Goal: Task Accomplishment & Management: Complete application form

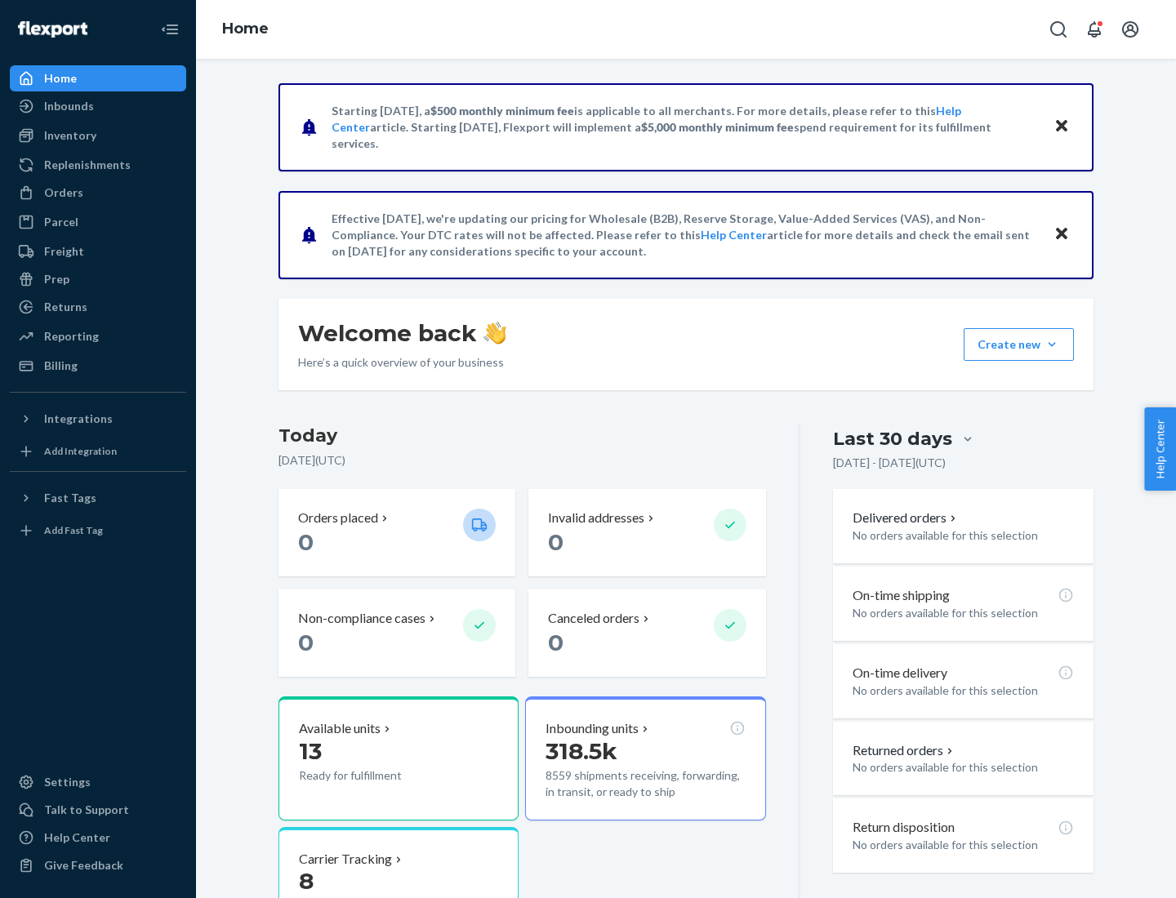
click at [1052, 345] on button "Create new Create new inbound Create new order Create new product" at bounding box center [1018, 344] width 110 height 33
click at [98, 106] on div "Inbounds" at bounding box center [97, 106] width 173 height 23
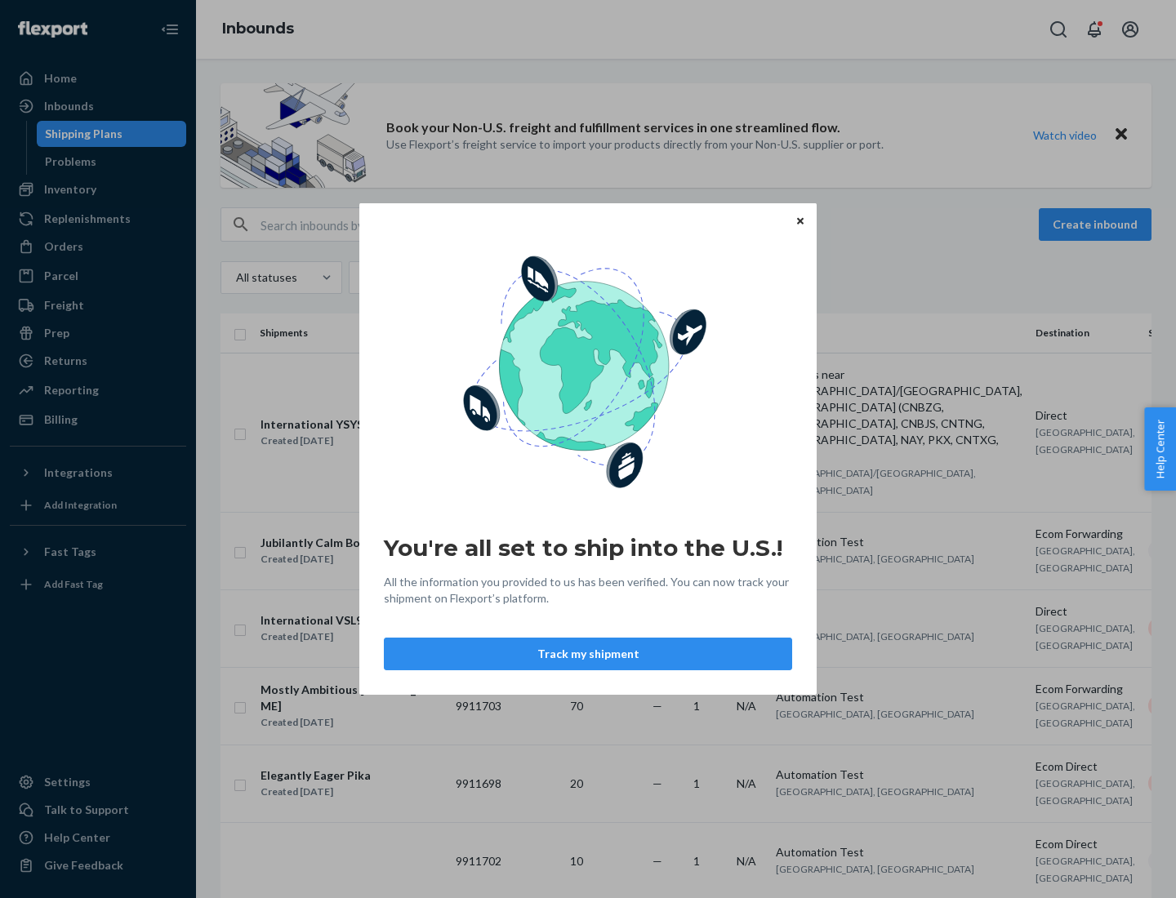
click at [799, 220] on icon "Close" at bounding box center [800, 220] width 7 height 7
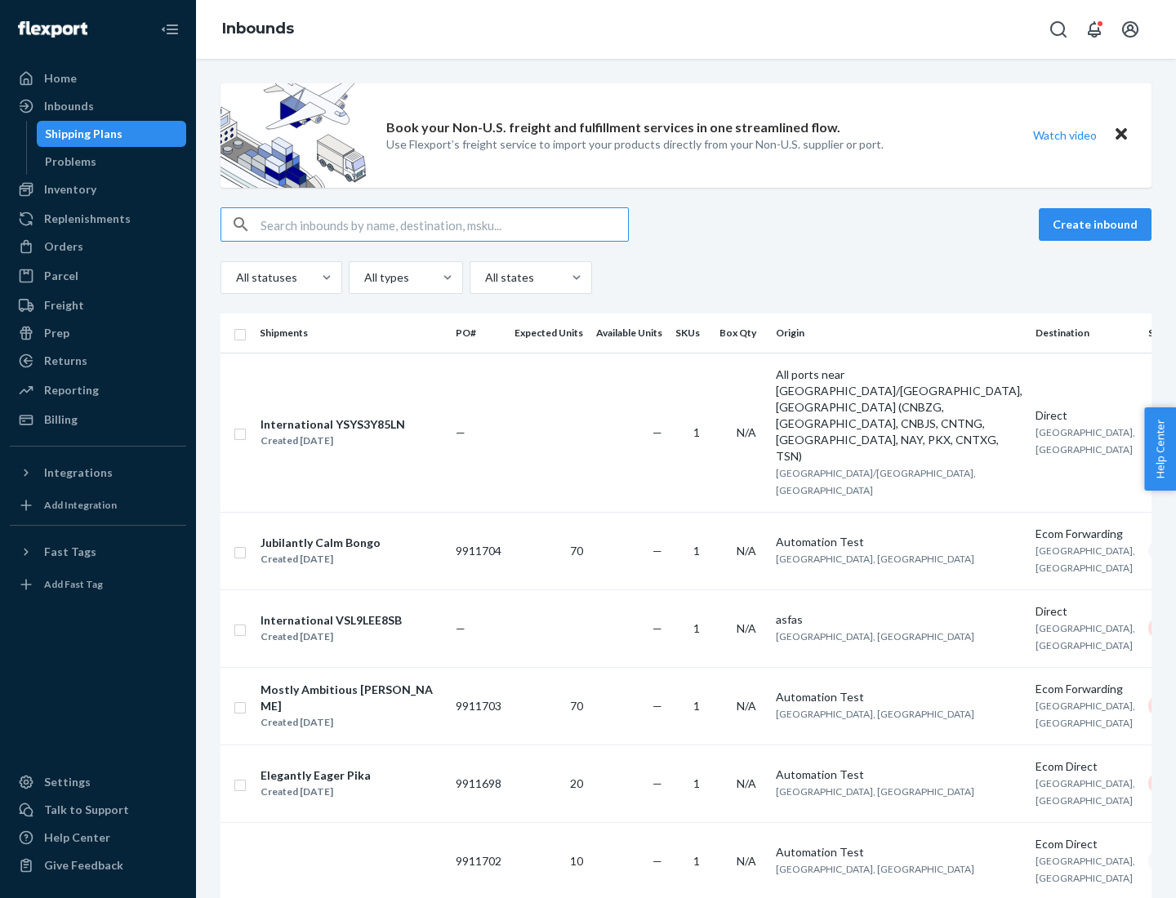
click at [1097, 225] on button "Create inbound" at bounding box center [1095, 224] width 113 height 33
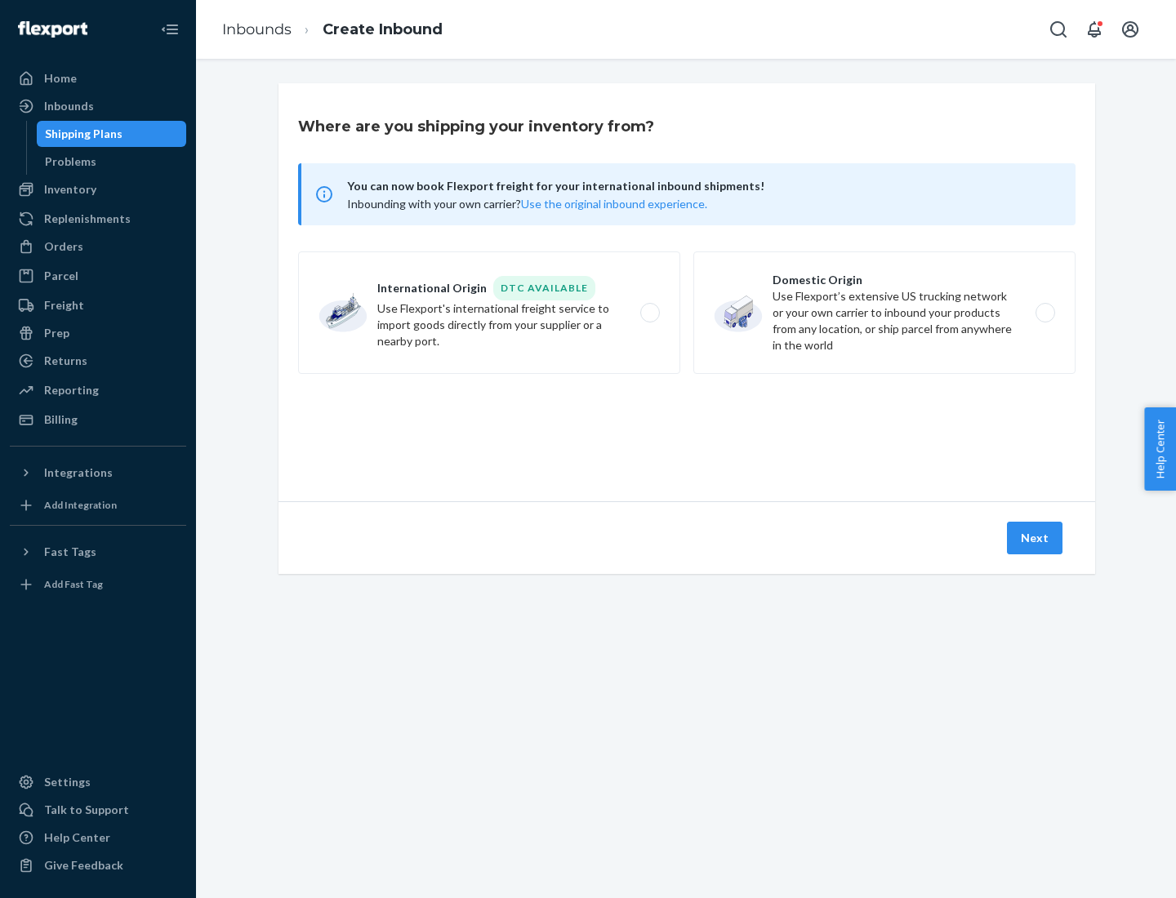
click at [884, 313] on label "Domestic Origin Use Flexport’s extensive US trucking network or your own carrie…" at bounding box center [884, 312] width 382 height 122
click at [1044, 313] on input "Domestic Origin Use Flexport’s extensive US trucking network or your own carrie…" at bounding box center [1049, 313] width 11 height 11
radio input "true"
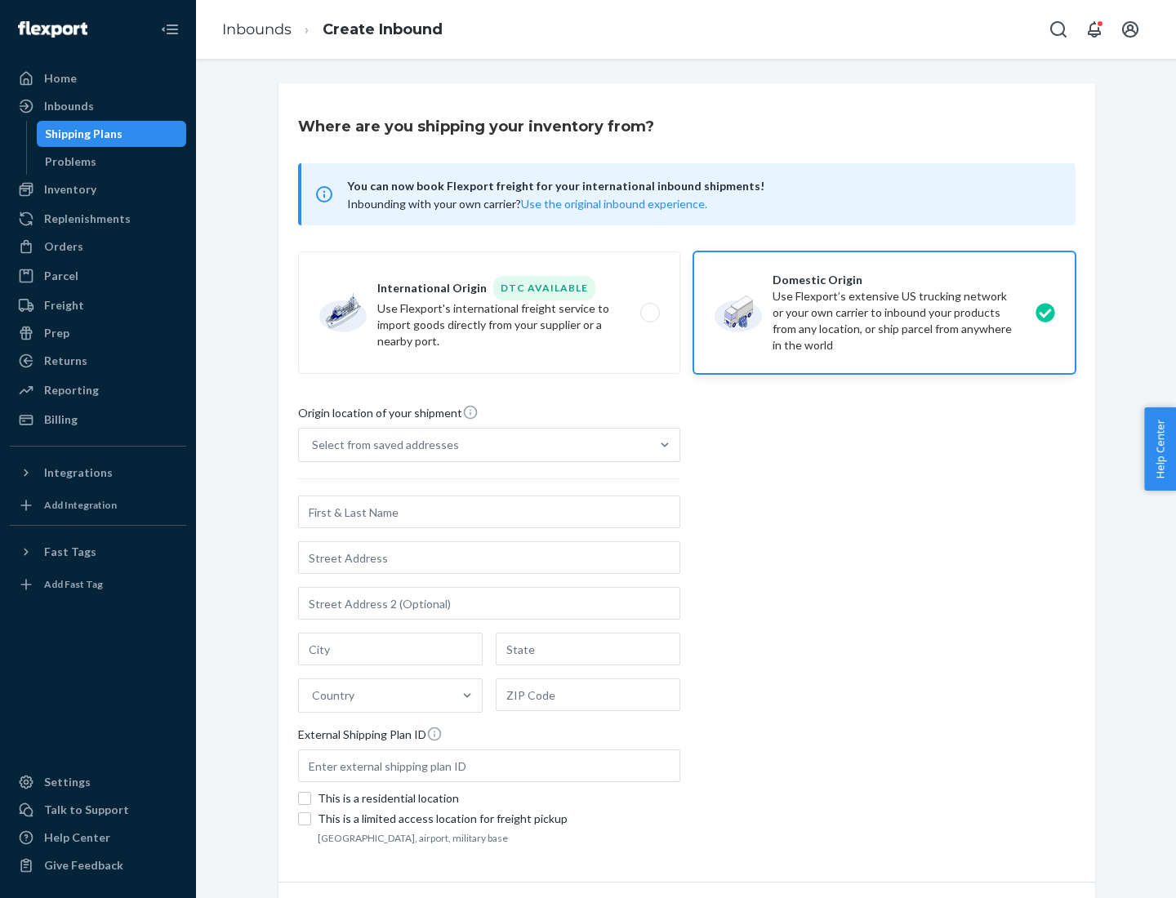
click at [474, 445] on div "Select from saved addresses" at bounding box center [474, 445] width 351 height 33
click at [314, 445] on input "Select from saved addresses" at bounding box center [313, 445] width 2 height 16
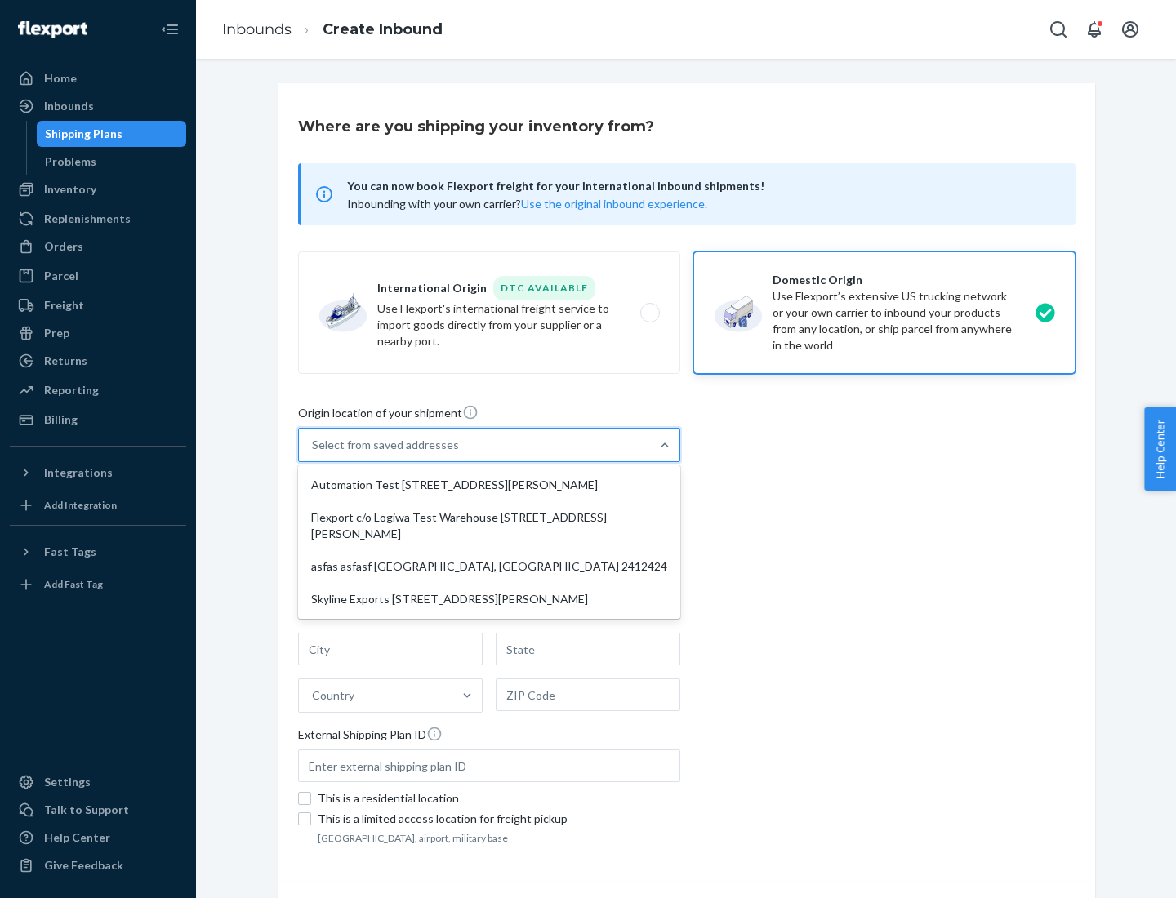
scroll to position [7, 0]
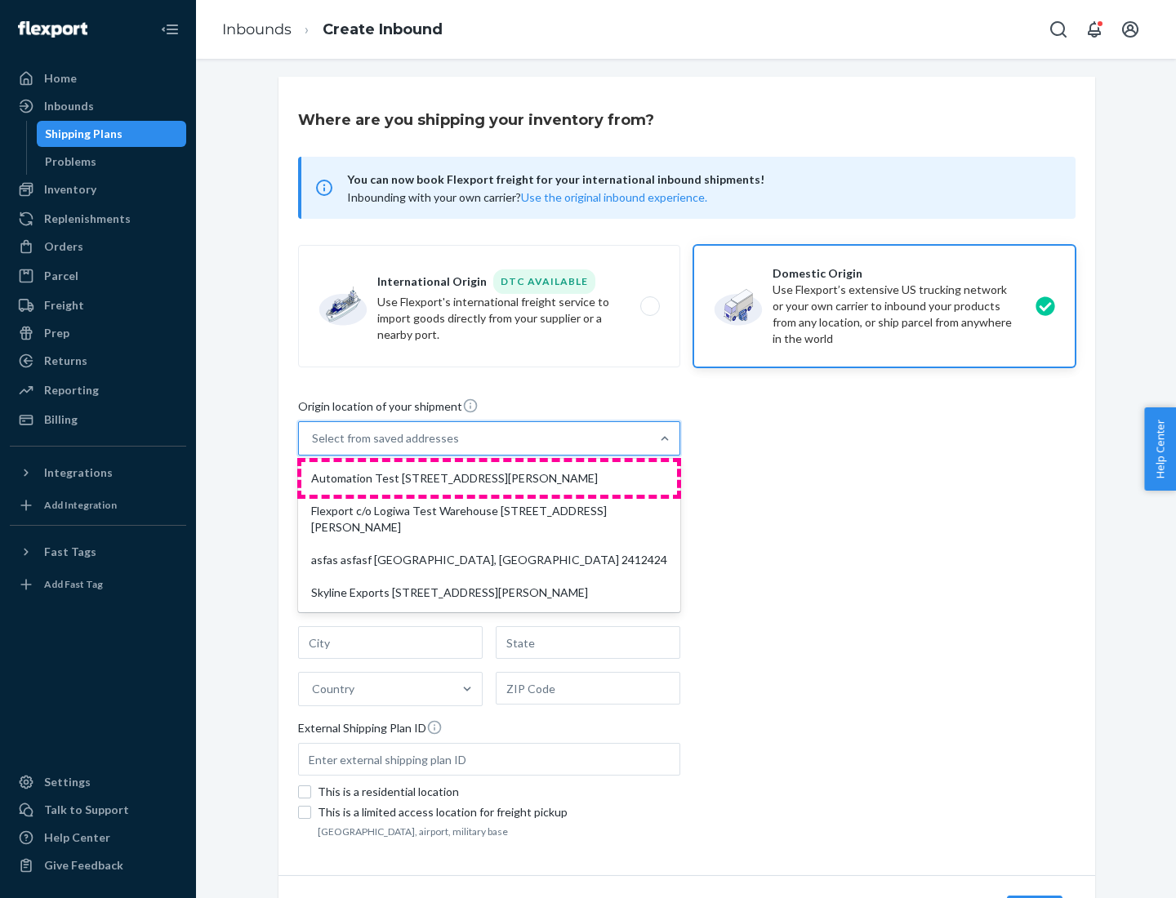
click at [489, 478] on div "Automation Test [STREET_ADDRESS][PERSON_NAME]" at bounding box center [489, 478] width 376 height 33
click at [314, 447] on input "option Automation Test [STREET_ADDRESS][PERSON_NAME] focused, 1 of 4. 4 results…" at bounding box center [313, 438] width 2 height 16
type input "Automation Test"
type input "9th Floor"
type input "[GEOGRAPHIC_DATA]"
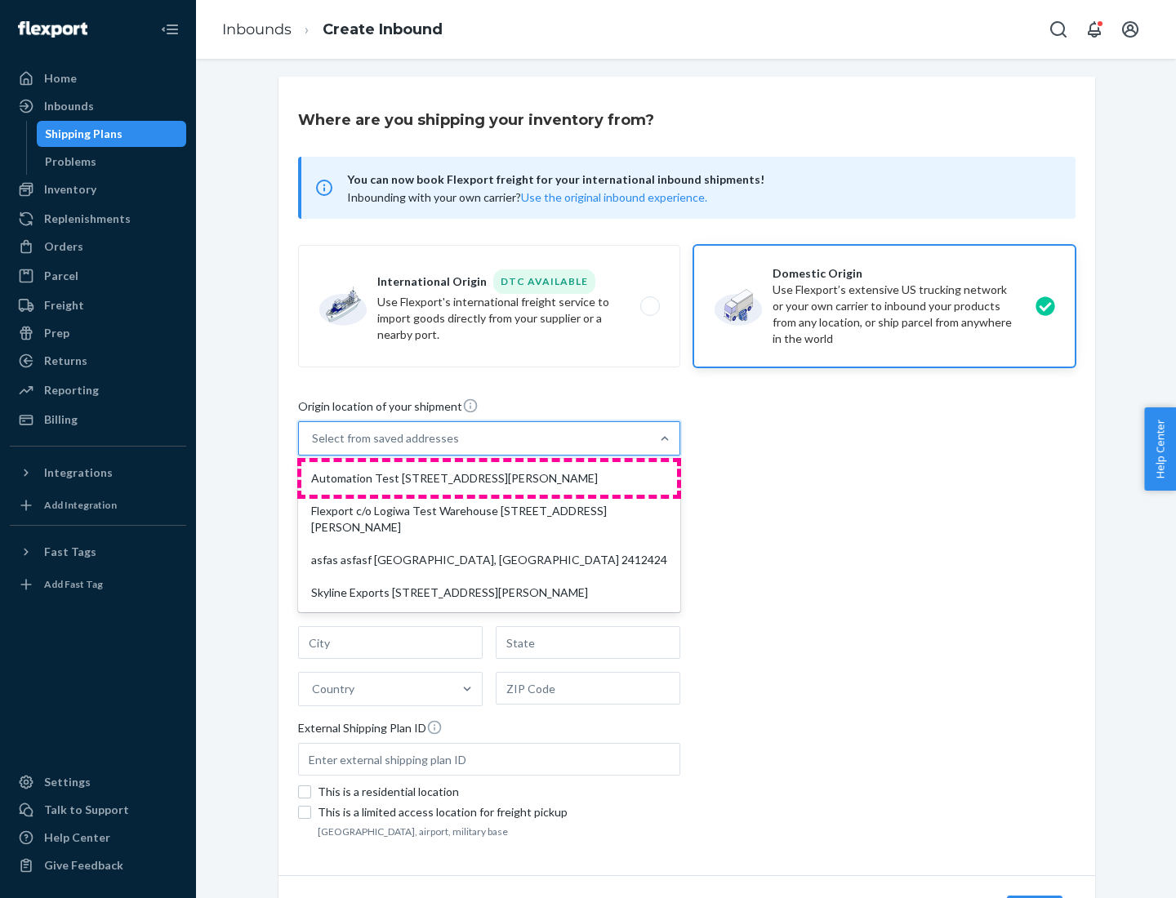
type input "CA"
type input "94104"
type input "[STREET_ADDRESS][PERSON_NAME]"
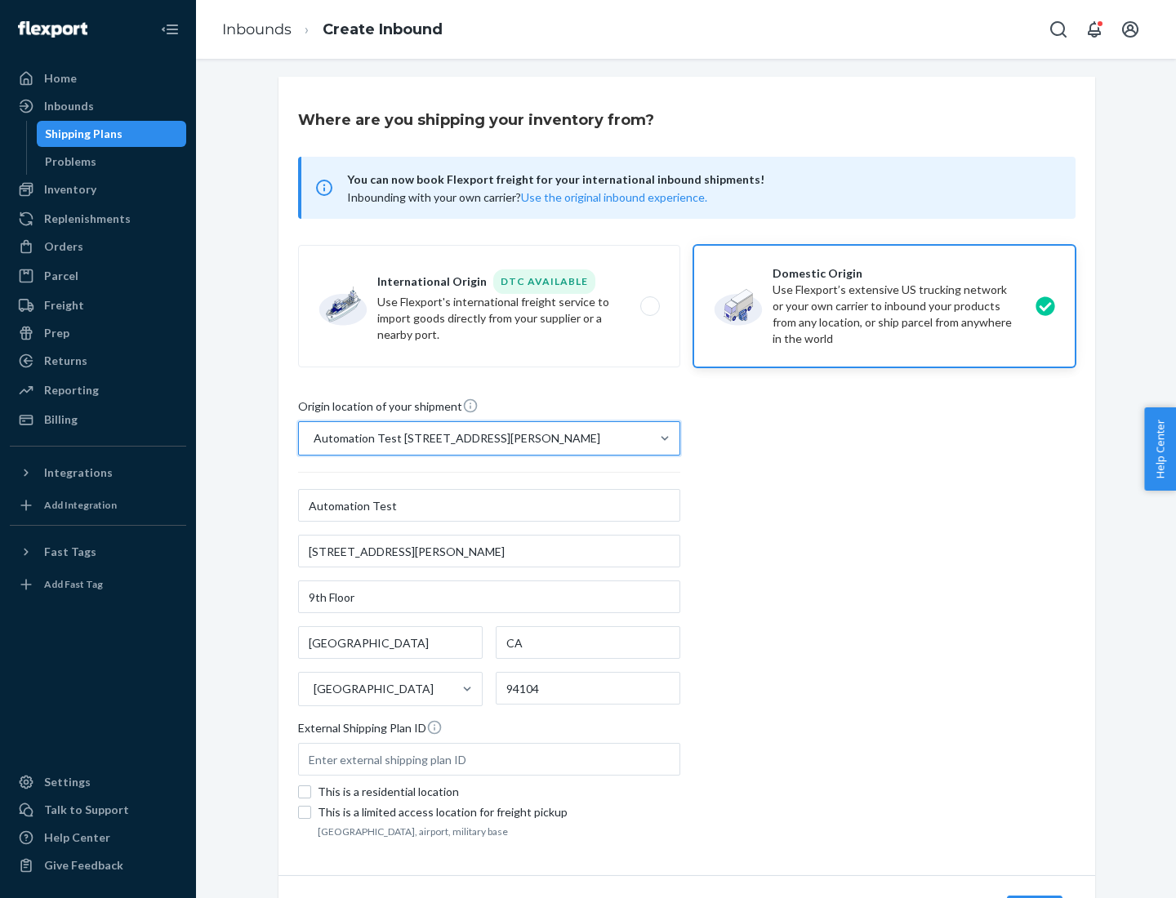
scroll to position [96, 0]
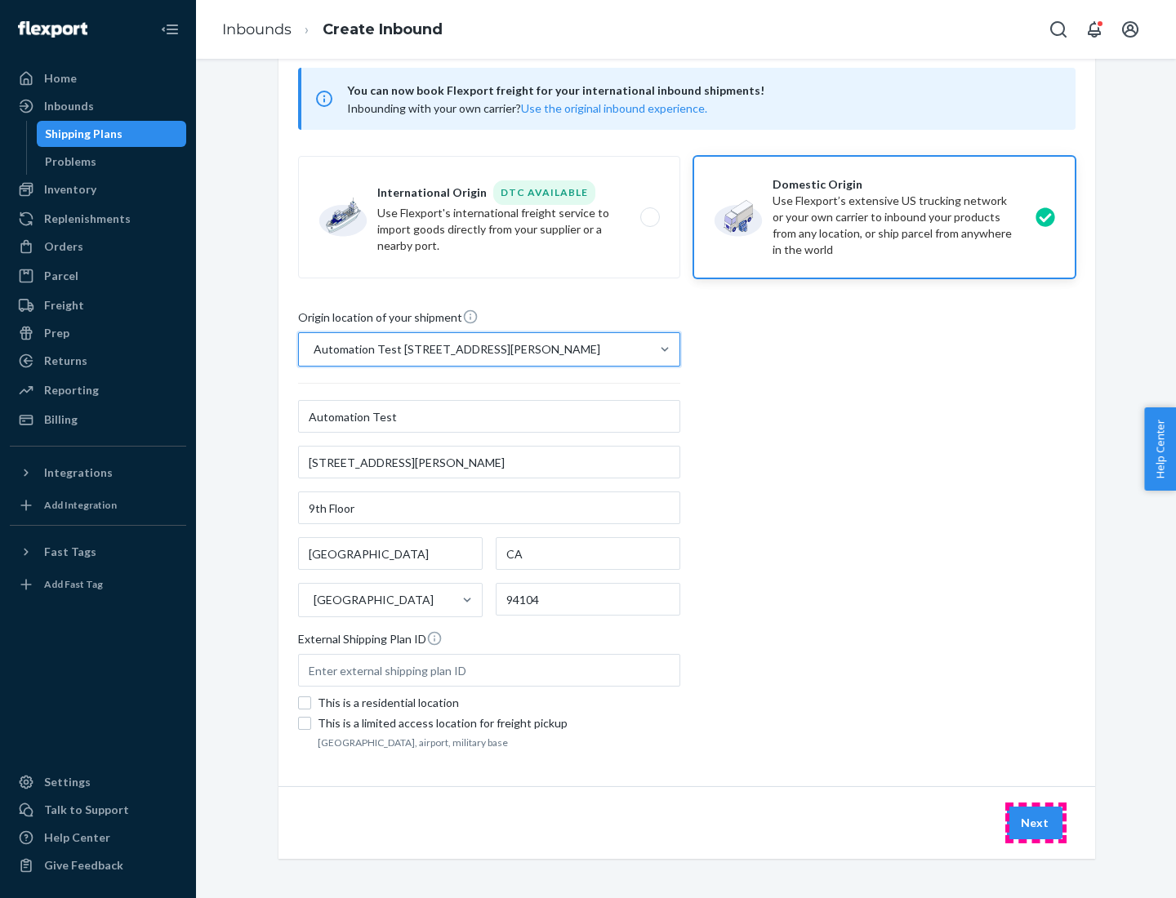
click at [1035, 823] on button "Next" at bounding box center [1035, 823] width 56 height 33
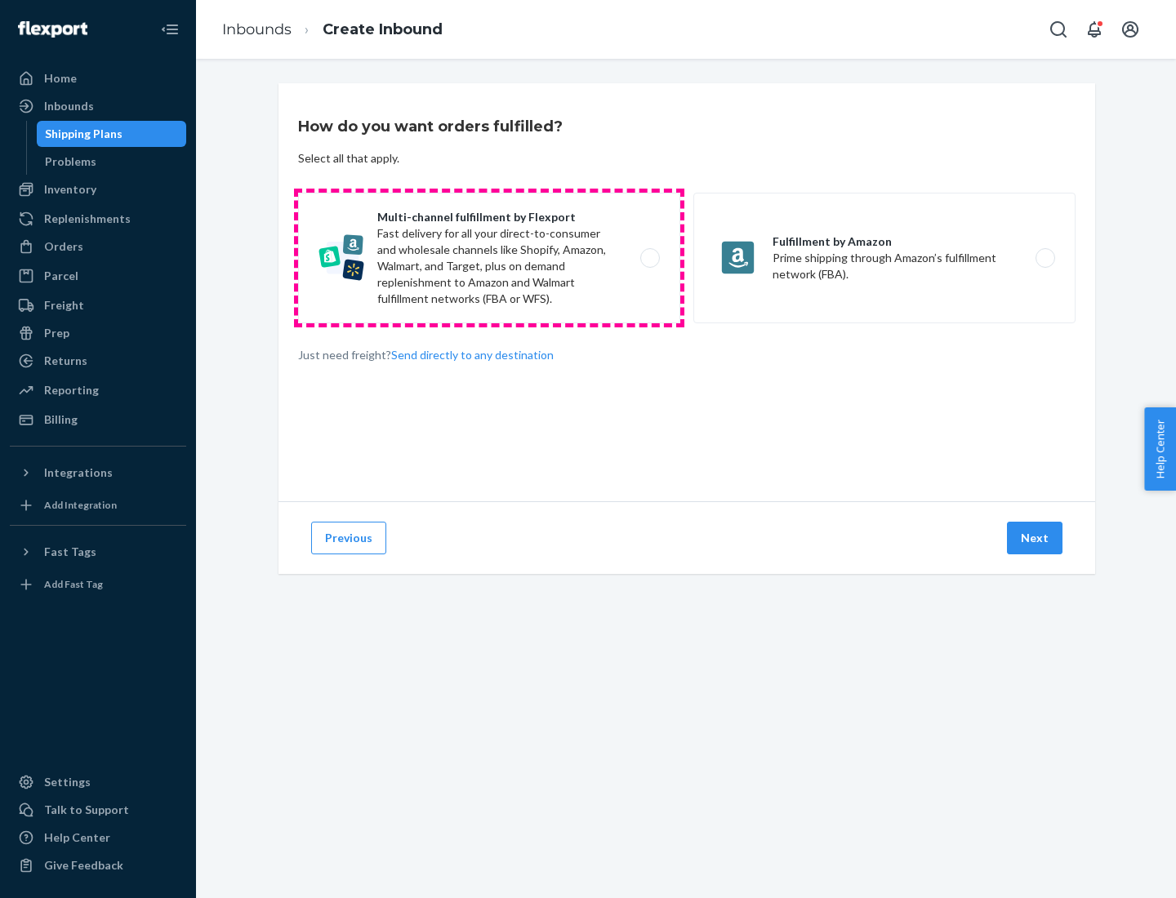
click at [489, 258] on label "Multi-channel fulfillment by Flexport Fast delivery for all your direct-to-cons…" at bounding box center [489, 258] width 382 height 131
click at [649, 258] on input "Multi-channel fulfillment by Flexport Fast delivery for all your direct-to-cons…" at bounding box center [654, 258] width 11 height 11
radio input "true"
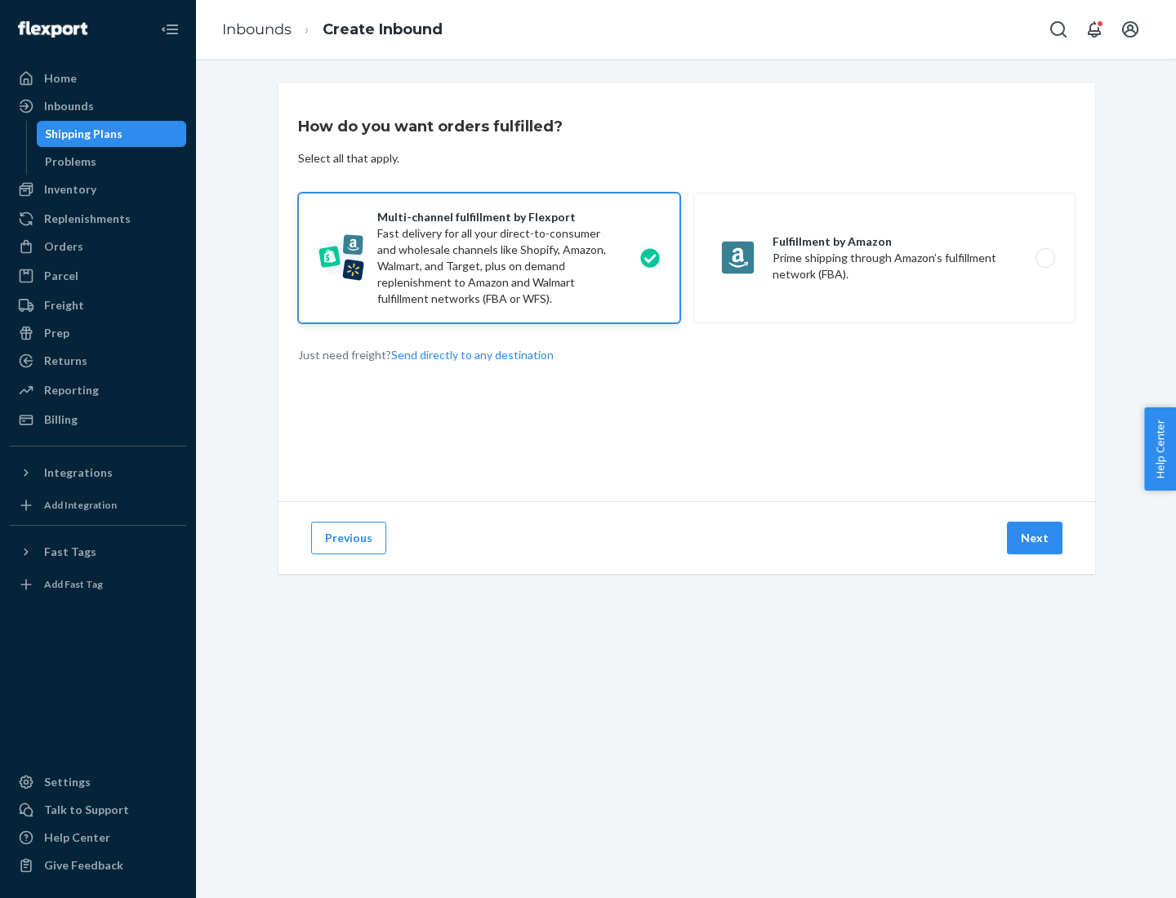
click at [1035, 538] on button "Next" at bounding box center [1035, 538] width 56 height 33
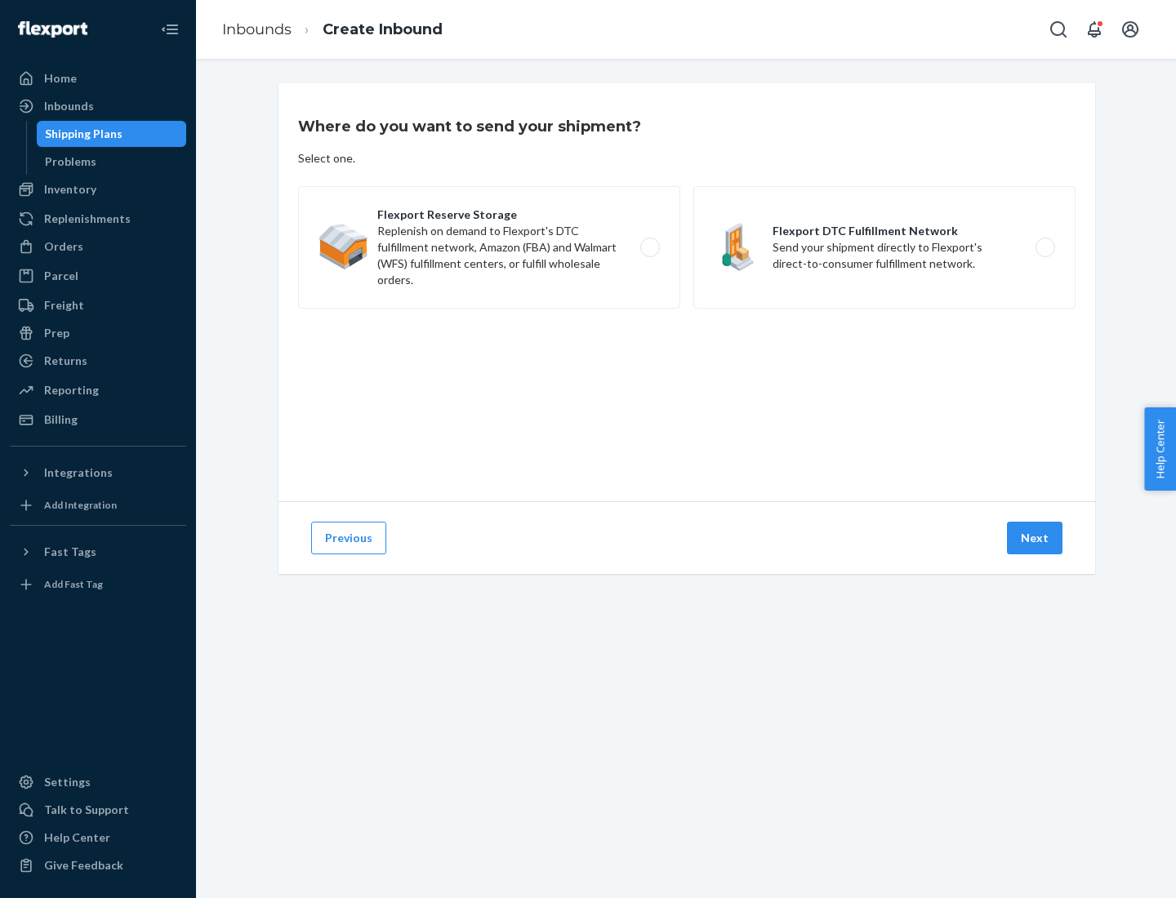
click at [489, 247] on label "Flexport Reserve Storage Replenish on demand to Flexport's DTC fulfillment netw…" at bounding box center [489, 247] width 382 height 122
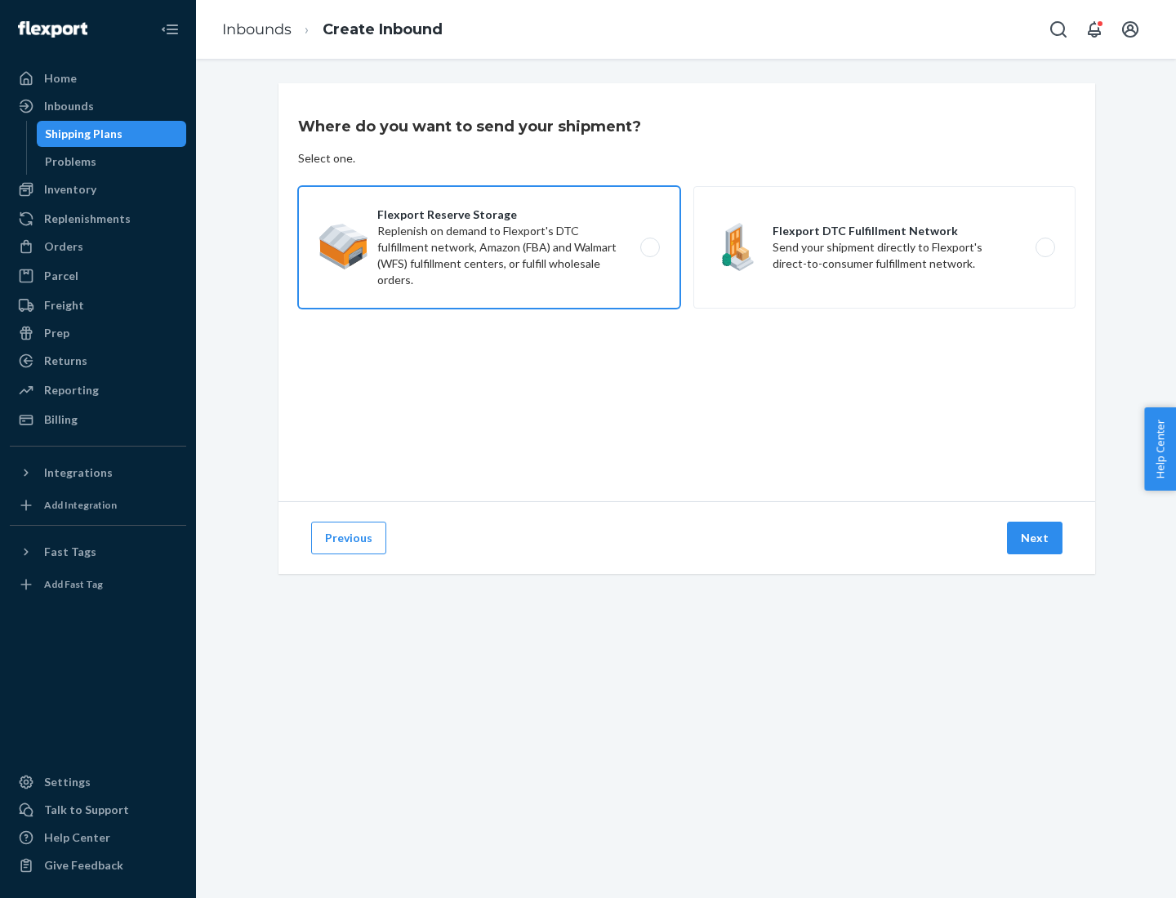
click at [649, 247] on input "Flexport Reserve Storage Replenish on demand to Flexport's DTC fulfillment netw…" at bounding box center [654, 247] width 11 height 11
radio input "true"
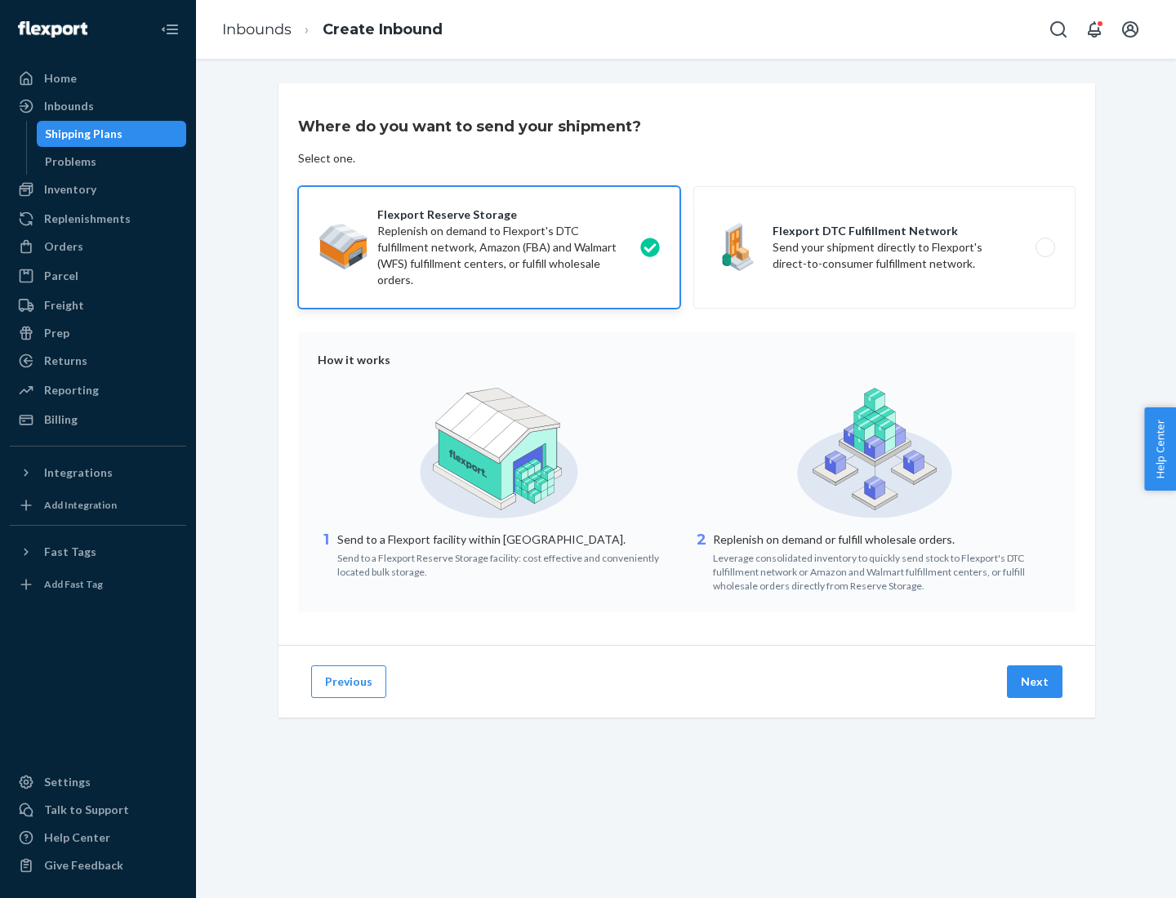
click at [1035, 682] on button "Next" at bounding box center [1035, 681] width 56 height 33
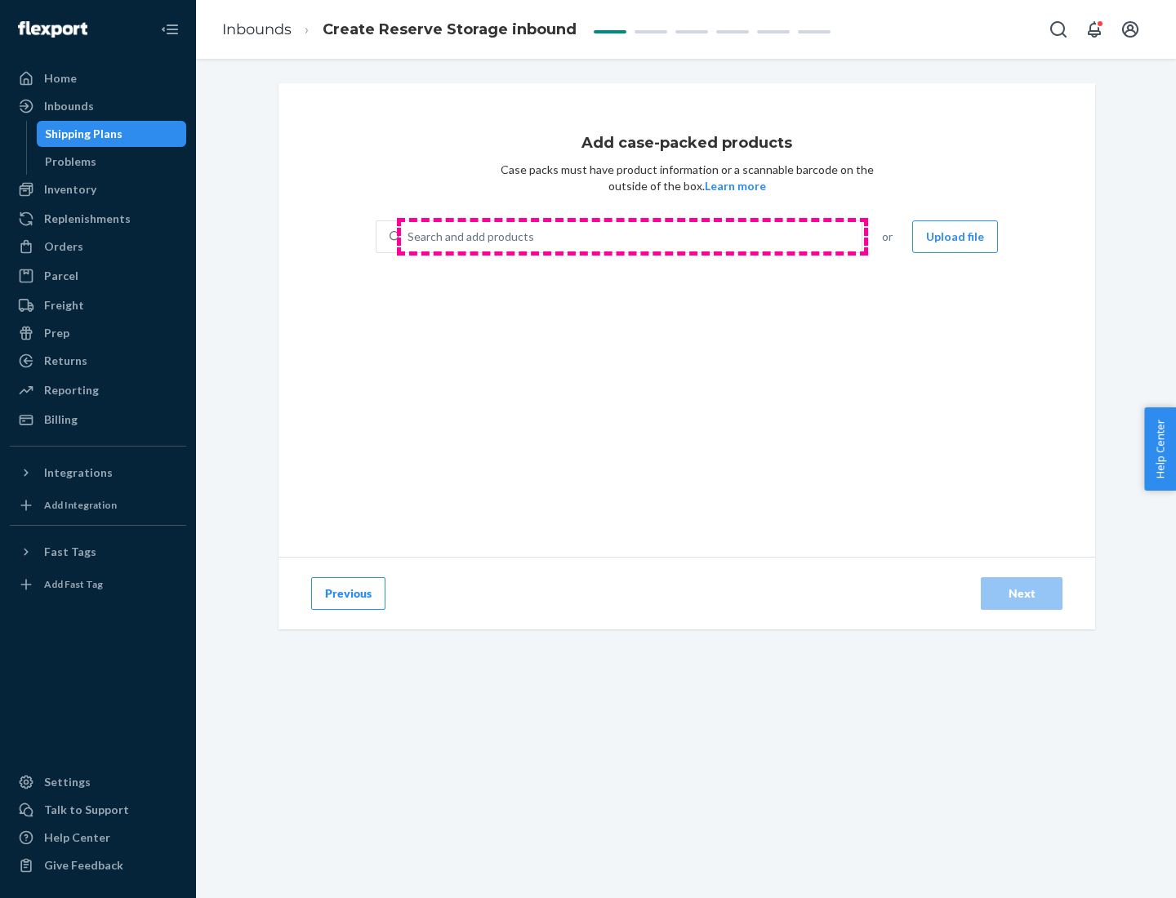
click at [632, 237] on div "Search and add products" at bounding box center [631, 236] width 460 height 29
click at [409, 237] on input "Search and add products" at bounding box center [408, 237] width 2 height 16
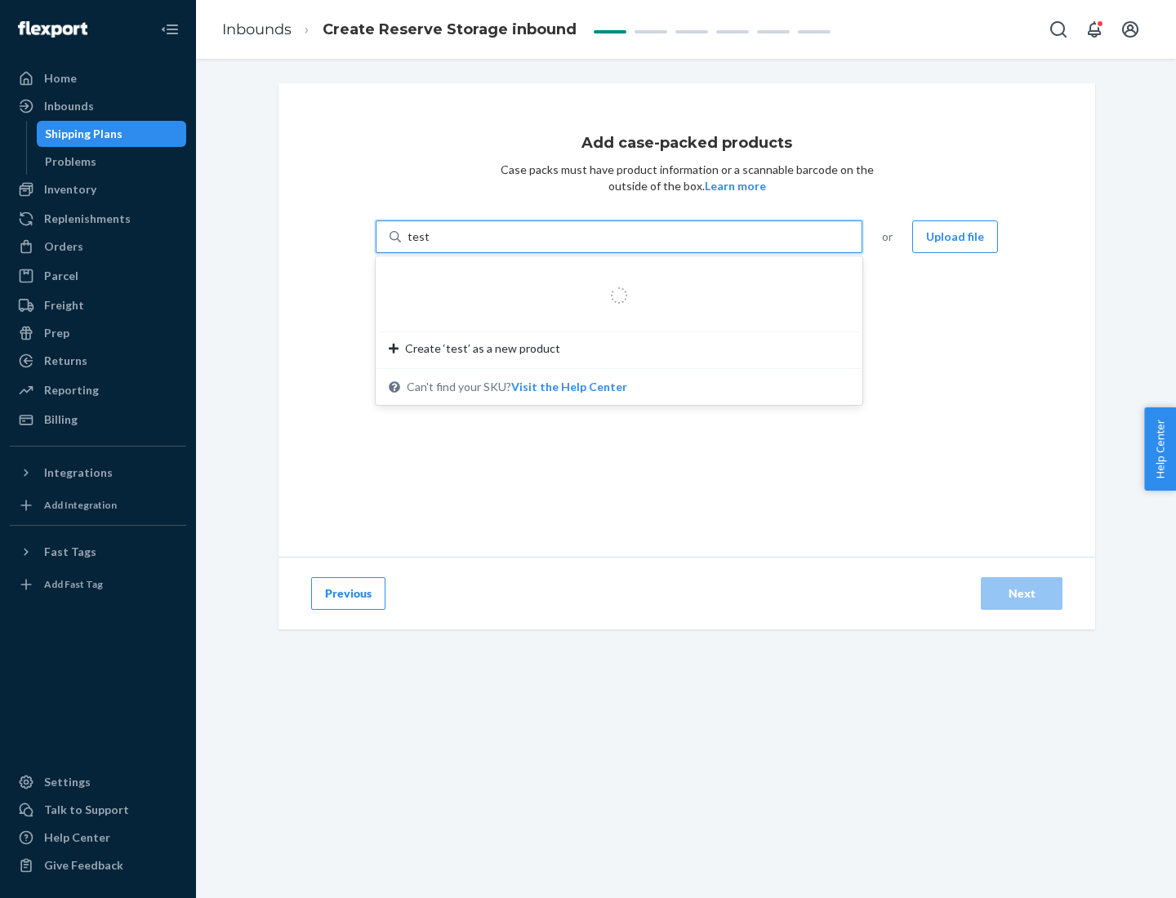
type input "test-syn"
click at [613, 276] on div "test - syn - test" at bounding box center [612, 276] width 447 height 16
click at [450, 245] on input "test-syn" at bounding box center [428, 237] width 42 height 16
type input "1"
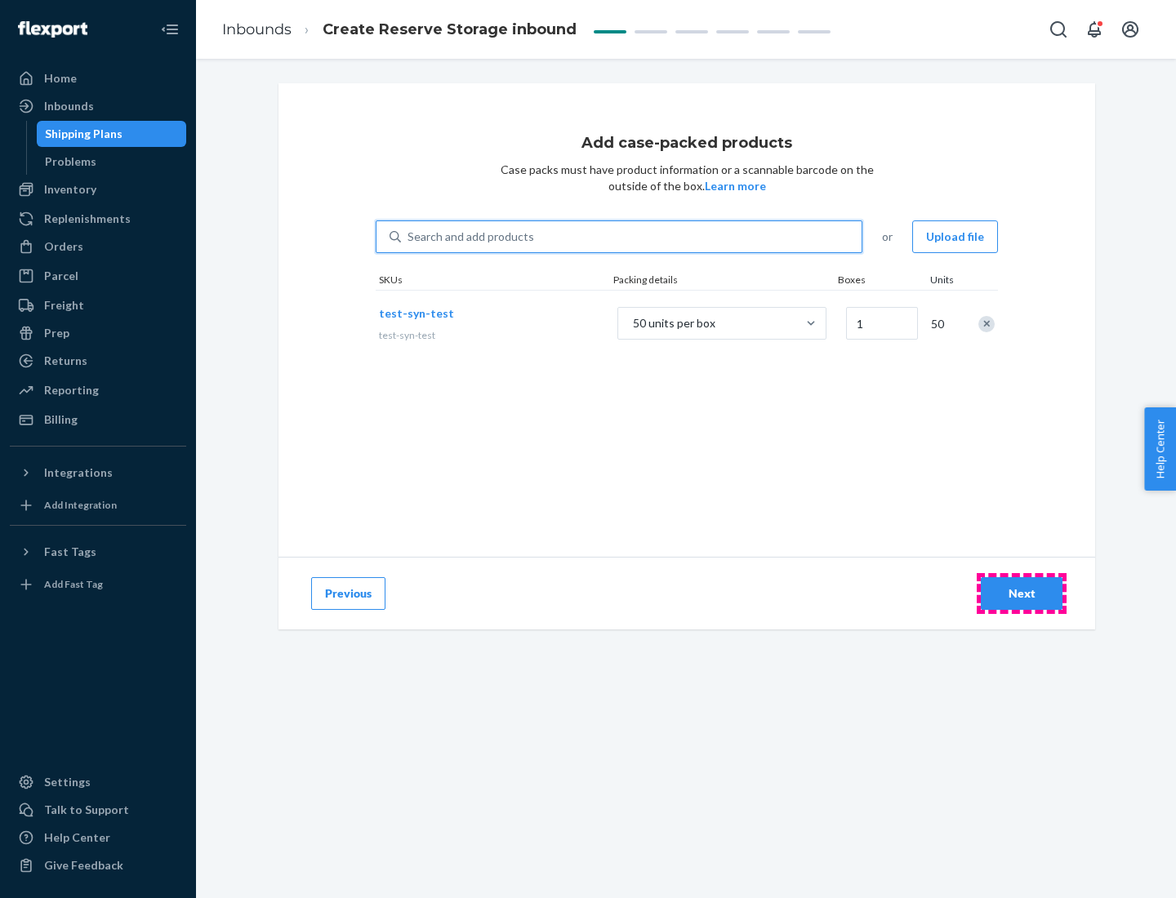
click at [1021, 594] on div "Next" at bounding box center [1021, 593] width 54 height 16
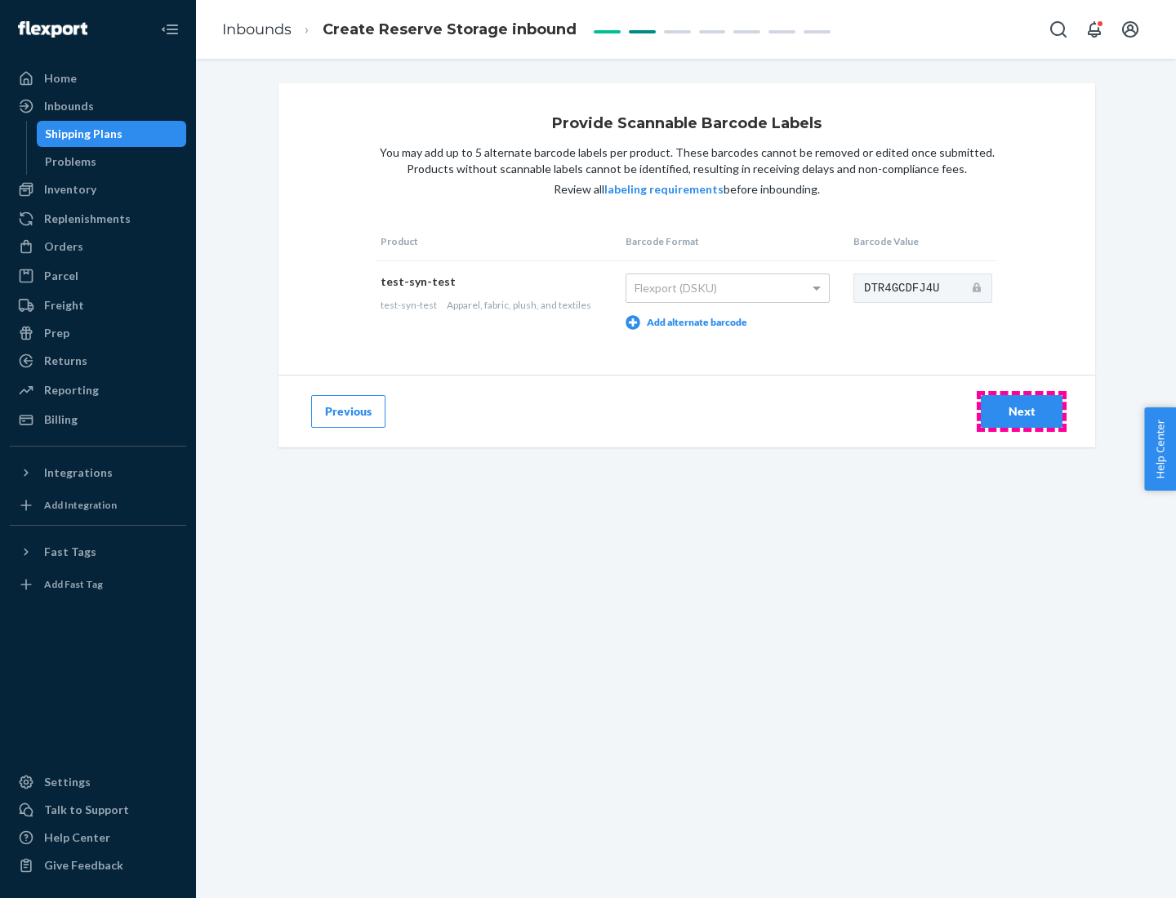
click at [1021, 411] on div "Next" at bounding box center [1021, 411] width 54 height 16
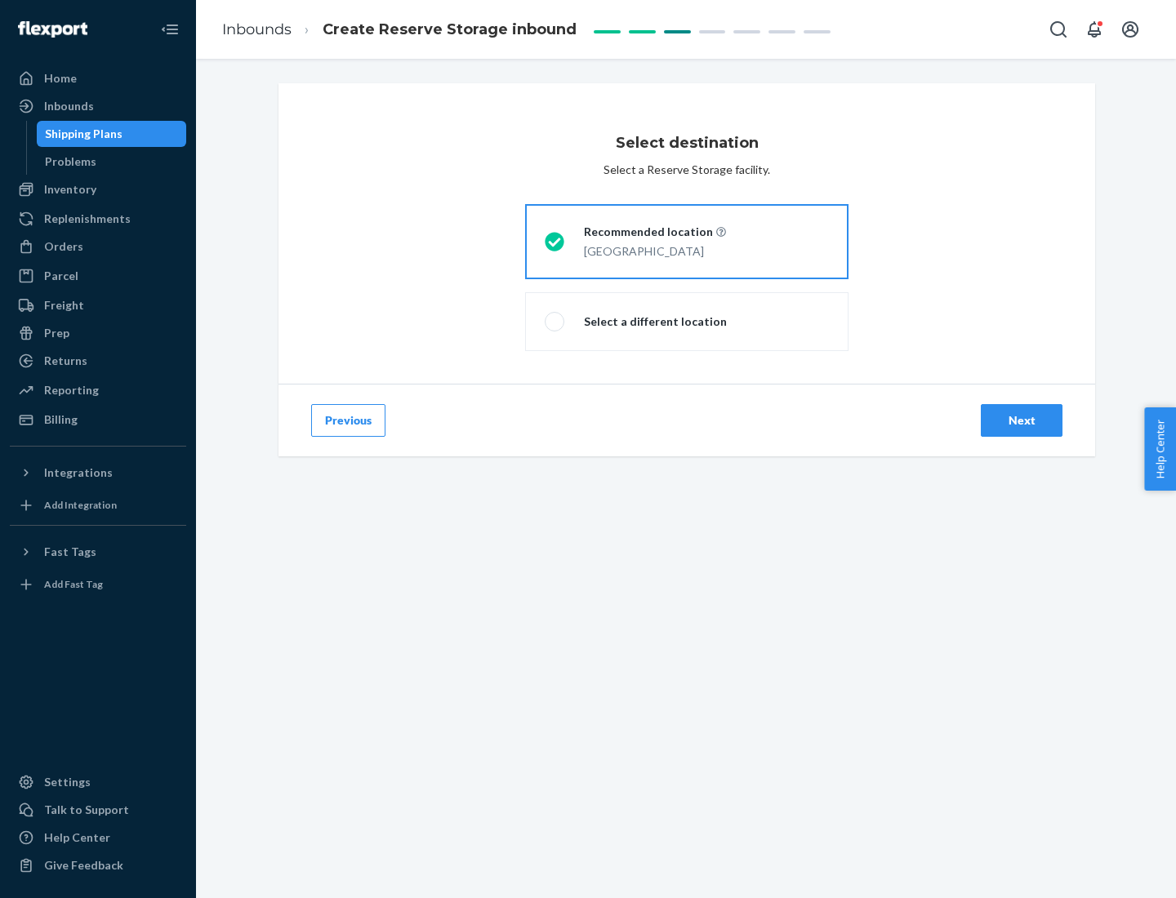
click at [1021, 420] on div "Next" at bounding box center [1021, 420] width 54 height 16
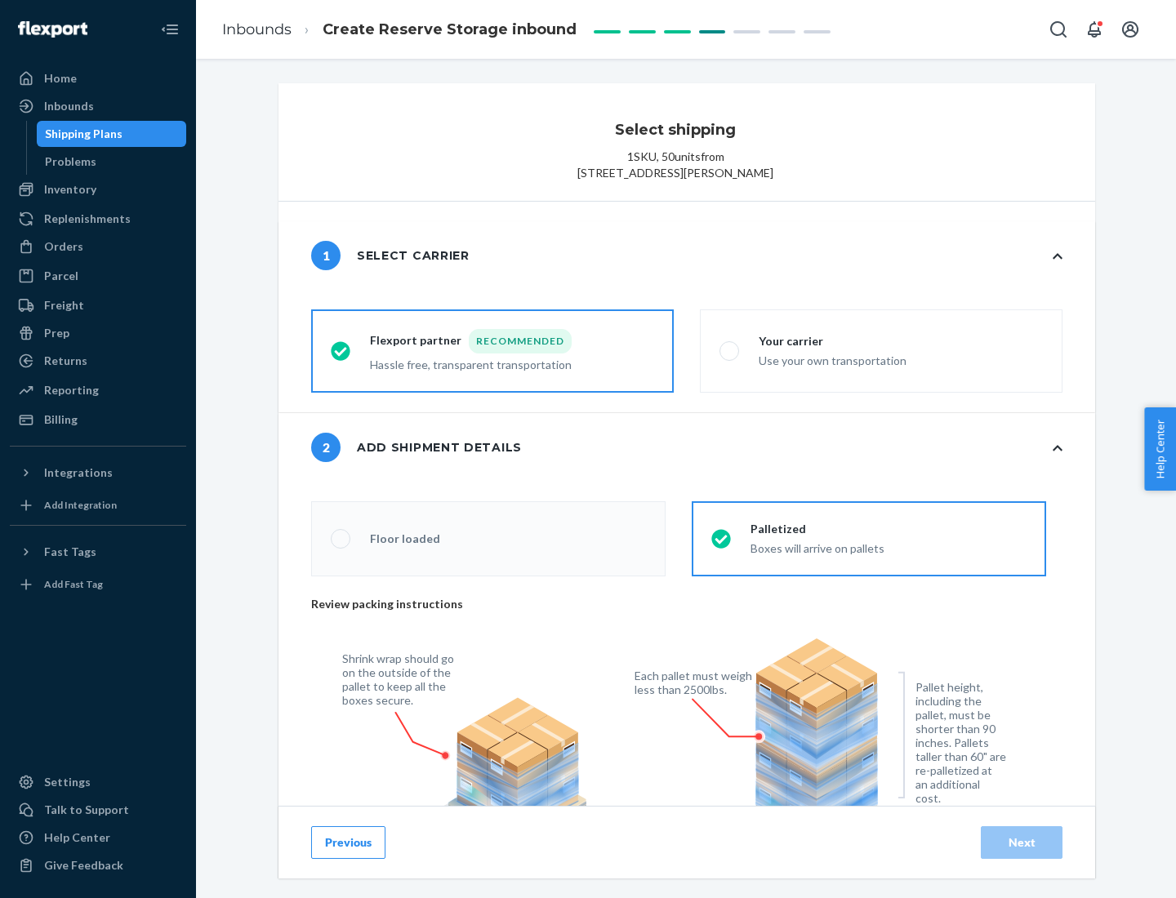
radio input "false"
type input "1"
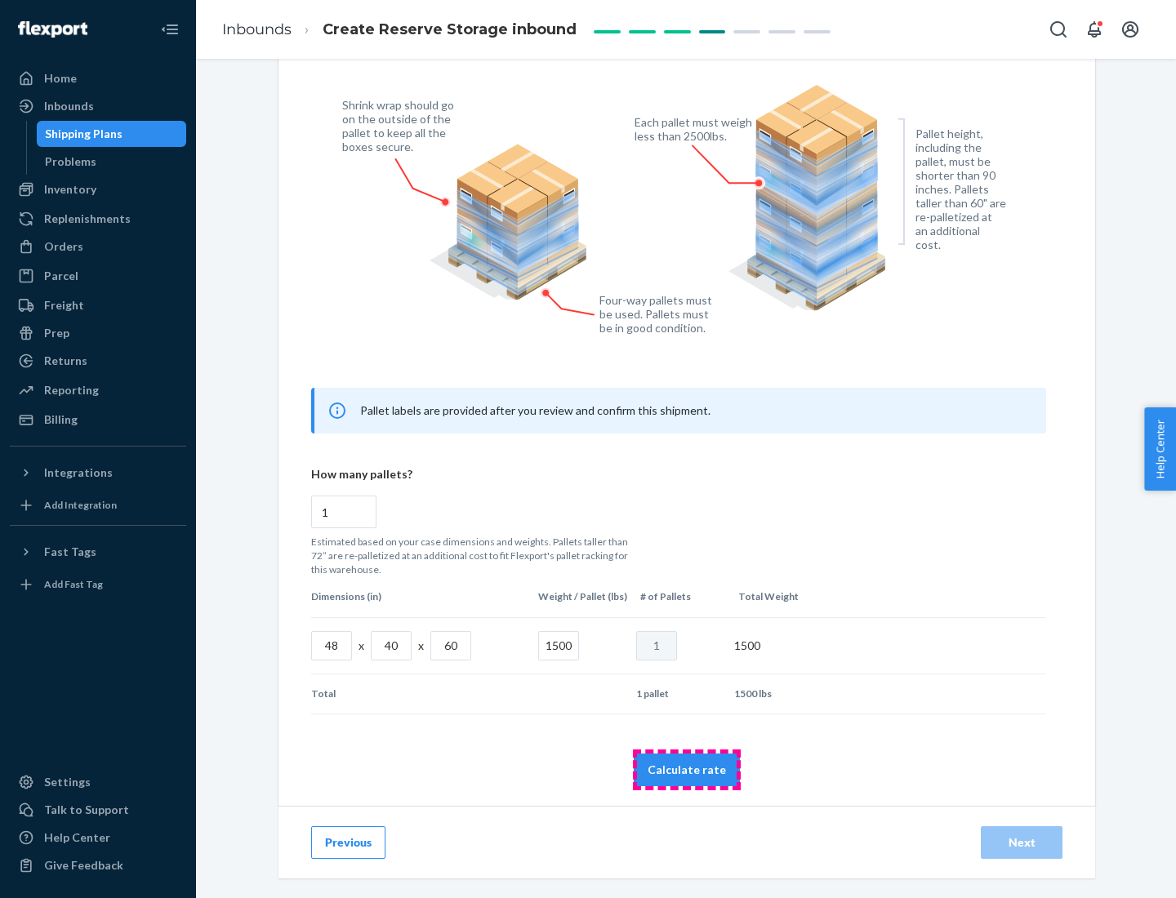
click at [687, 769] on button "Calculate rate" at bounding box center [687, 770] width 106 height 33
radio input "false"
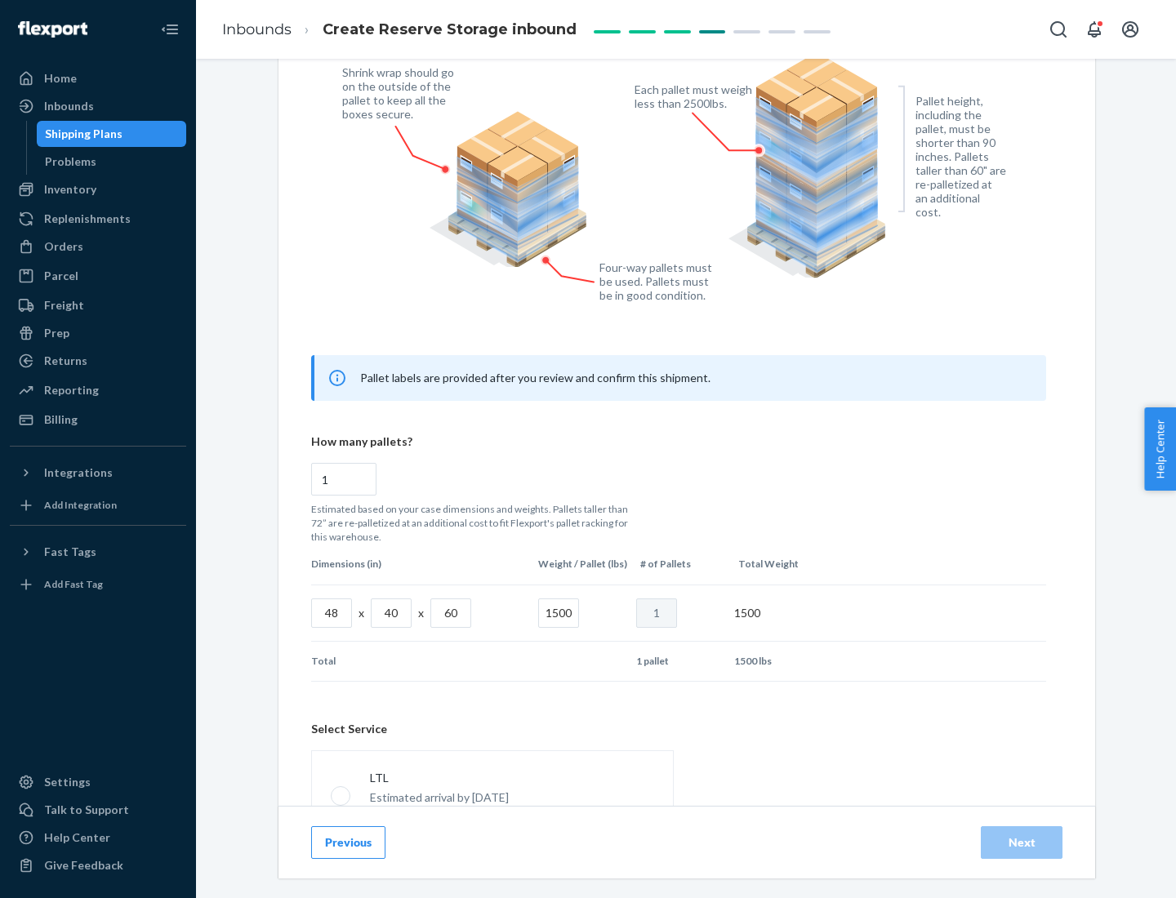
scroll to position [722, 0]
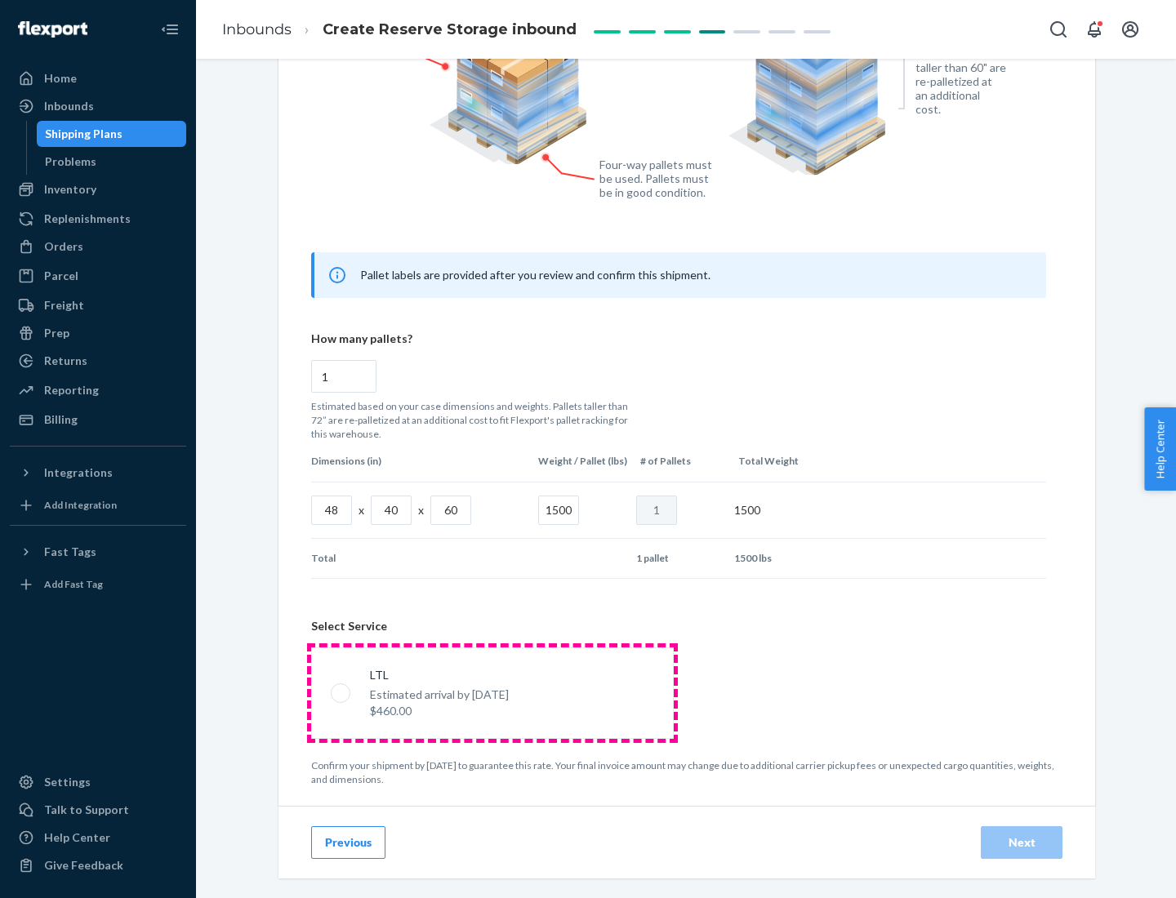
click at [492, 692] on p "Estimated arrival by [DATE]" at bounding box center [439, 695] width 139 height 16
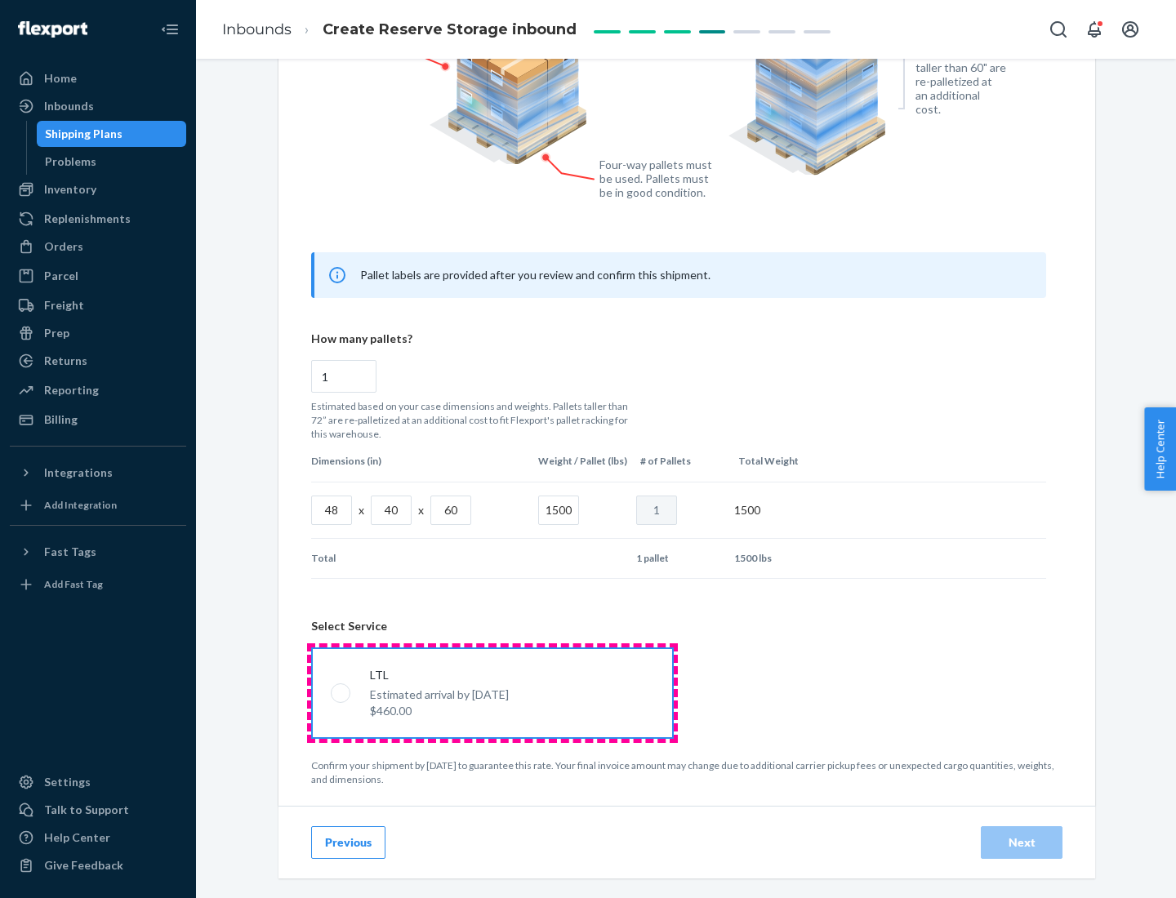
click at [341, 692] on input "LTL Estimated arrival by [DATE] $460.00" at bounding box center [336, 692] width 11 height 11
radio input "true"
radio input "false"
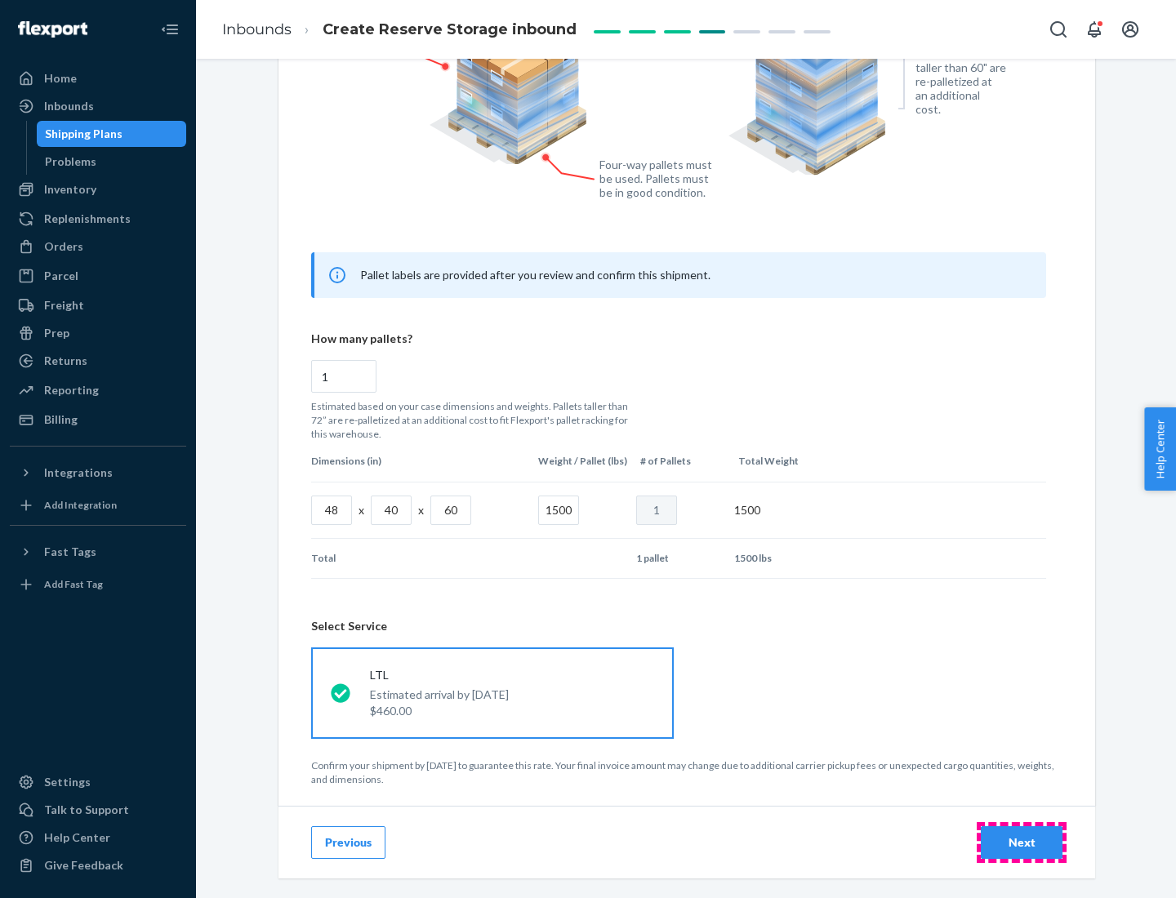
click at [1021, 842] on div "Next" at bounding box center [1021, 842] width 54 height 16
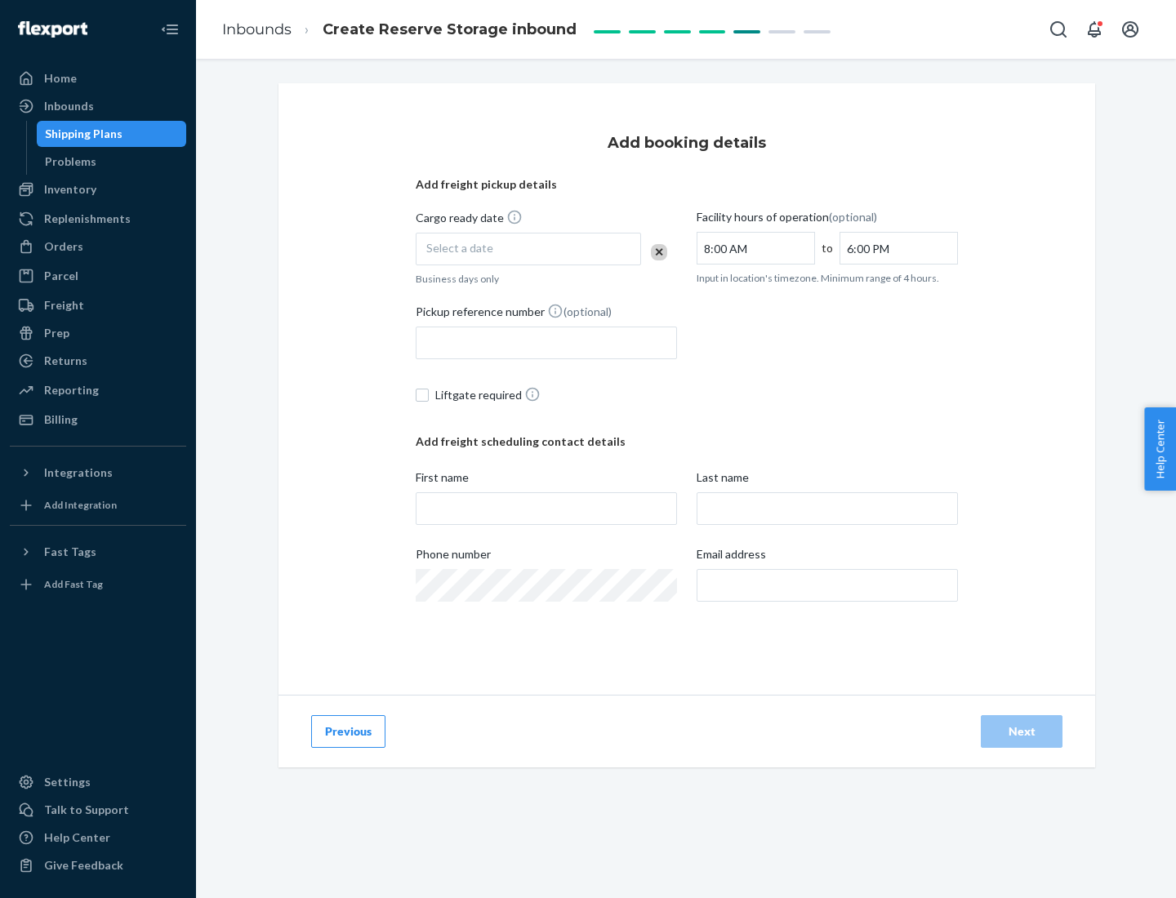
click at [528, 249] on div "Select a date" at bounding box center [528, 249] width 225 height 33
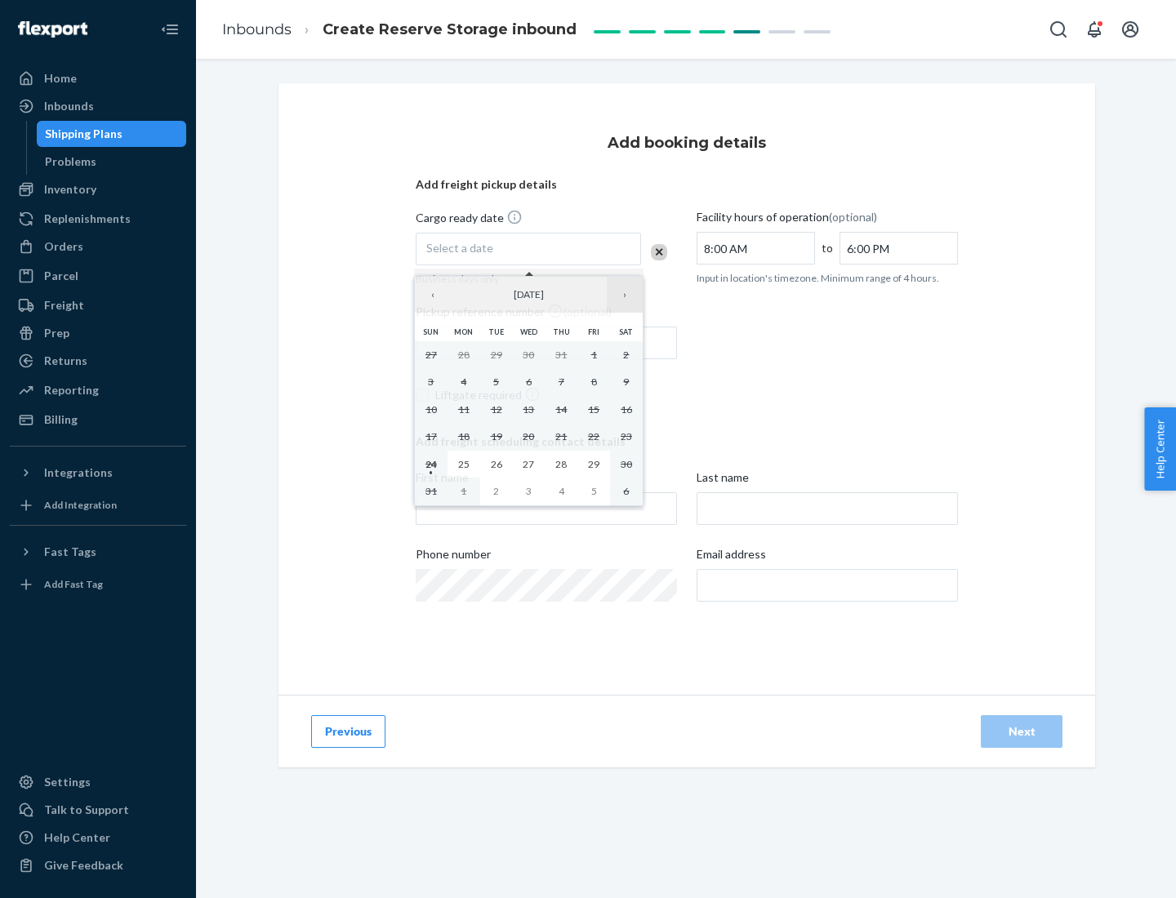
click at [625, 295] on button "›" at bounding box center [625, 295] width 36 height 36
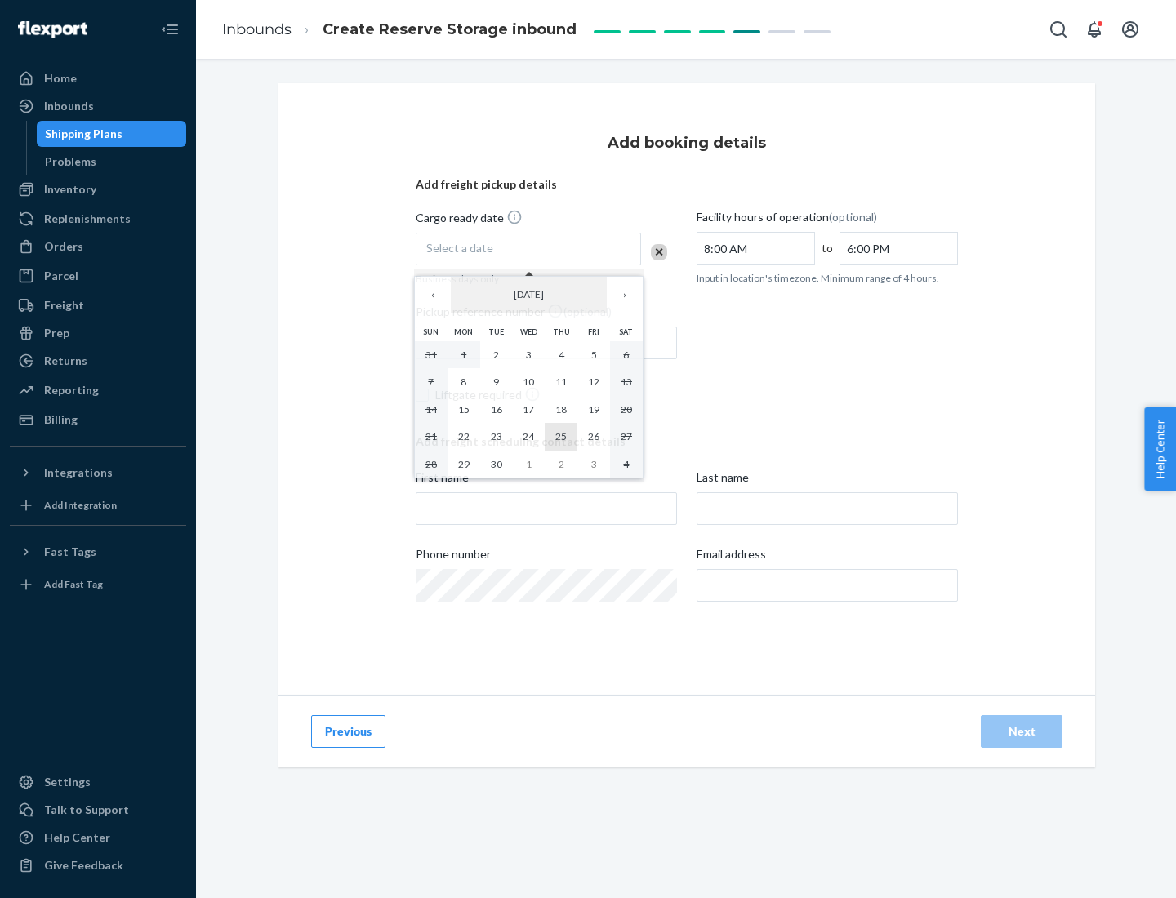
click at [561, 436] on abbr "25" at bounding box center [560, 436] width 11 height 12
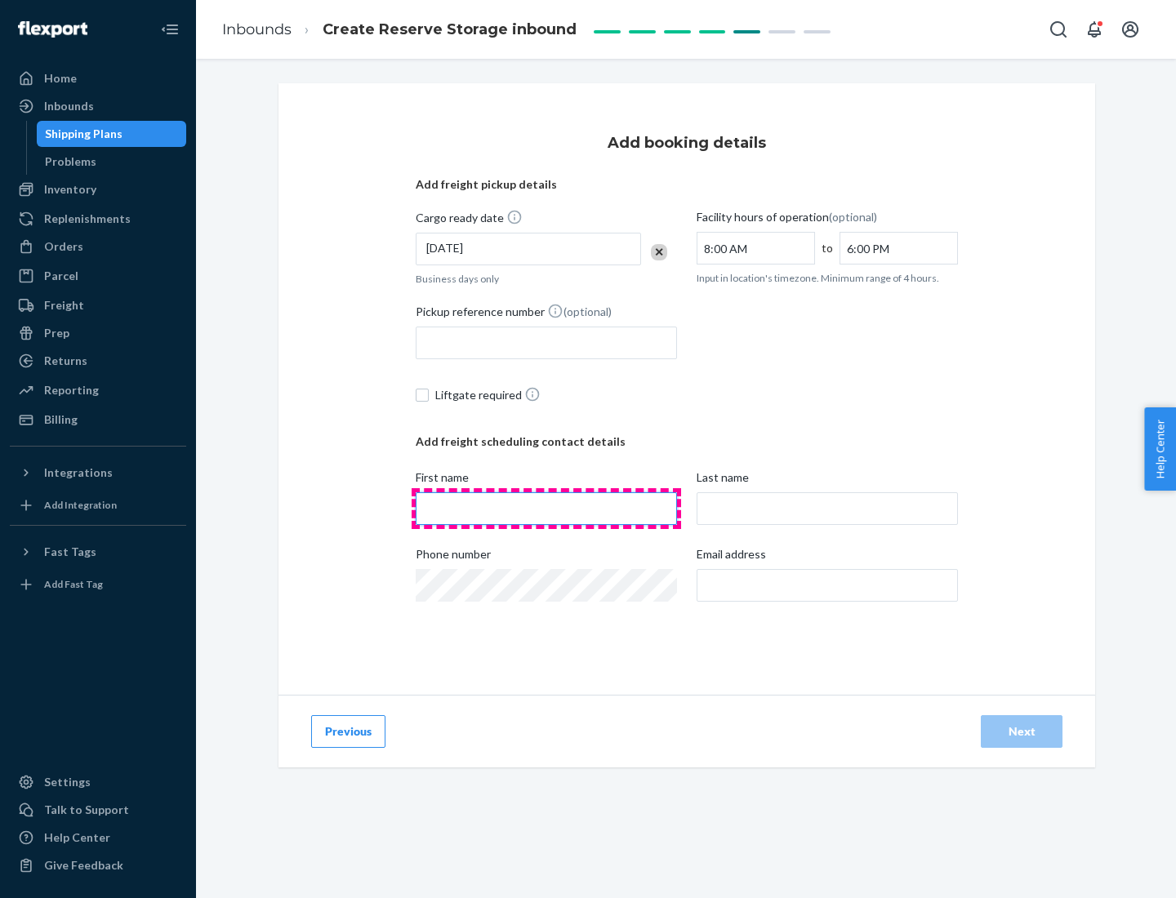
click at [546, 509] on input "First name" at bounding box center [546, 508] width 261 height 33
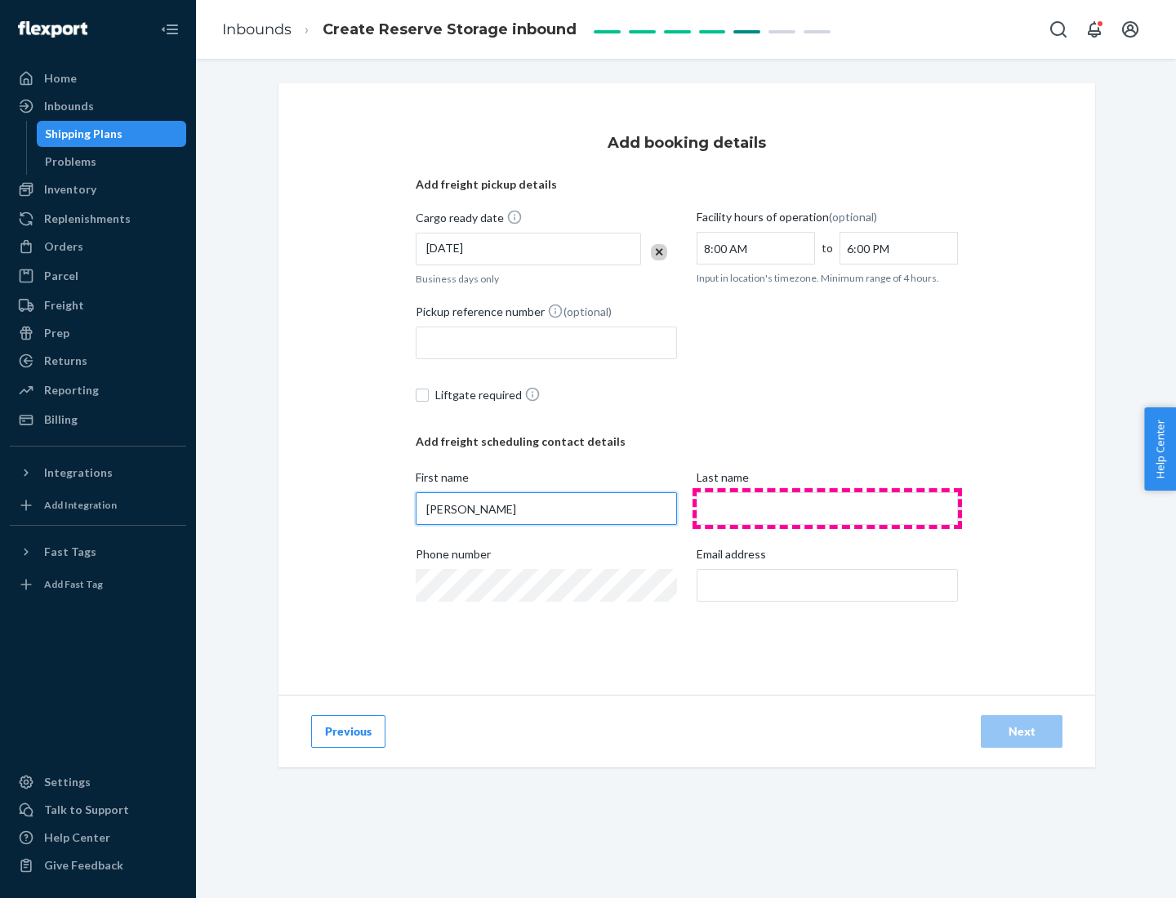
type input "[PERSON_NAME]"
click at [827, 509] on input "Last name" at bounding box center [826, 508] width 261 height 33
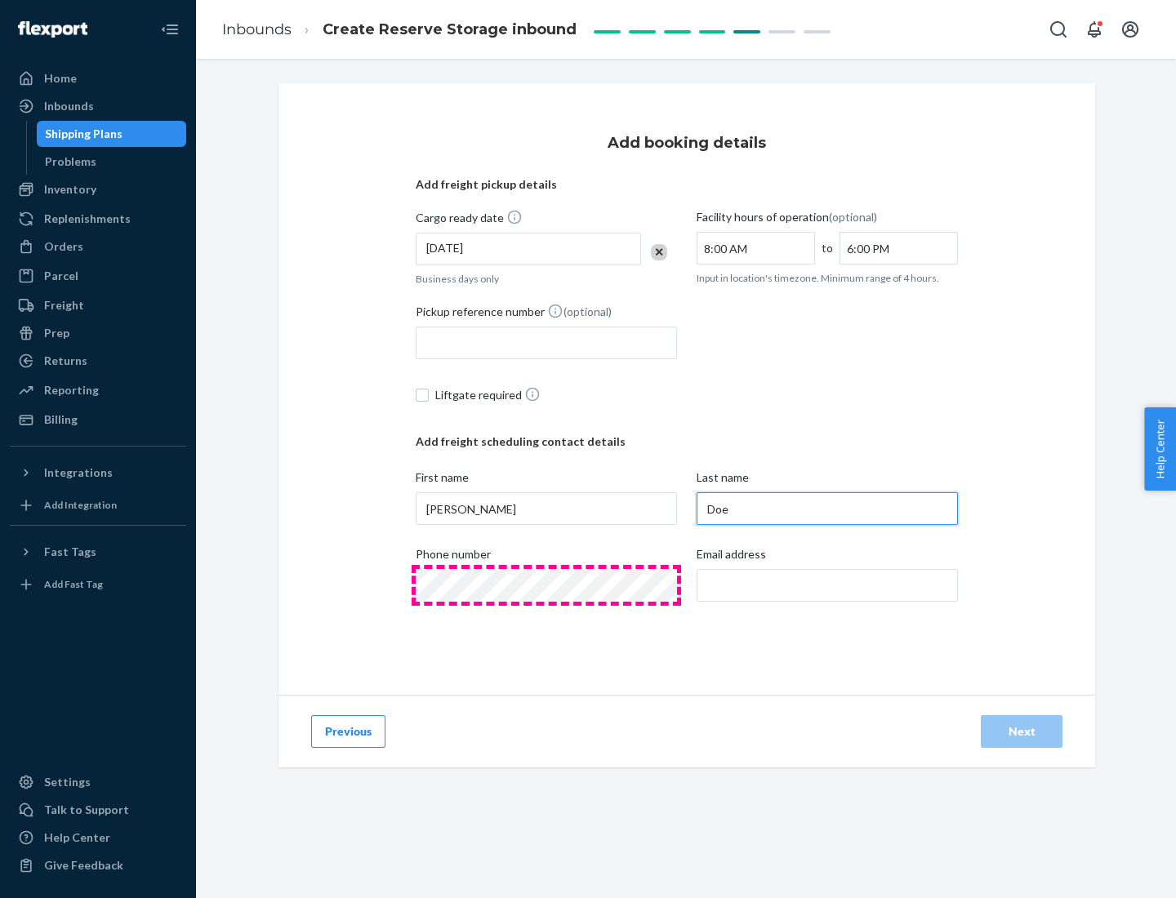
type input "Doe"
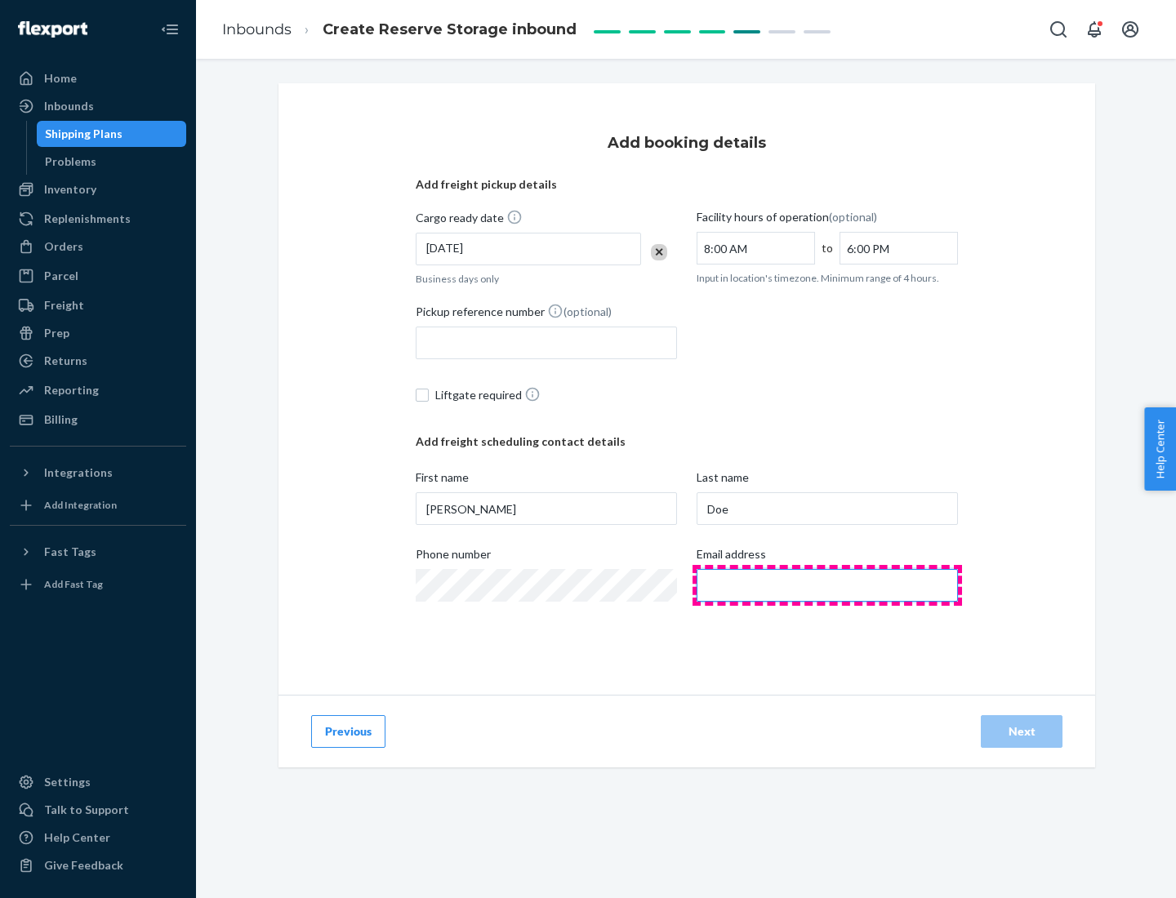
click at [827, 585] on input "Email address" at bounding box center [826, 585] width 261 height 33
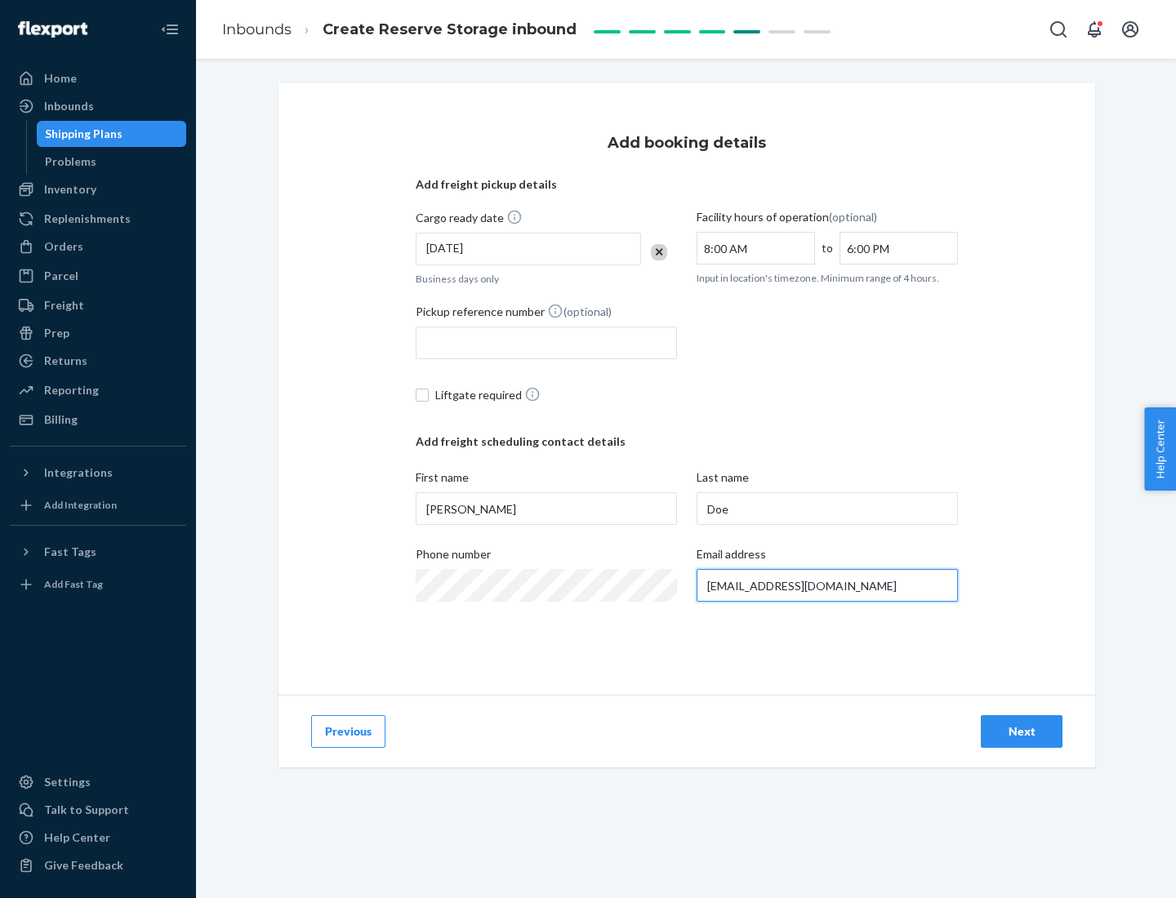
type input "[EMAIL_ADDRESS][DOMAIN_NAME]"
click at [1021, 732] on div "Next" at bounding box center [1021, 731] width 54 height 16
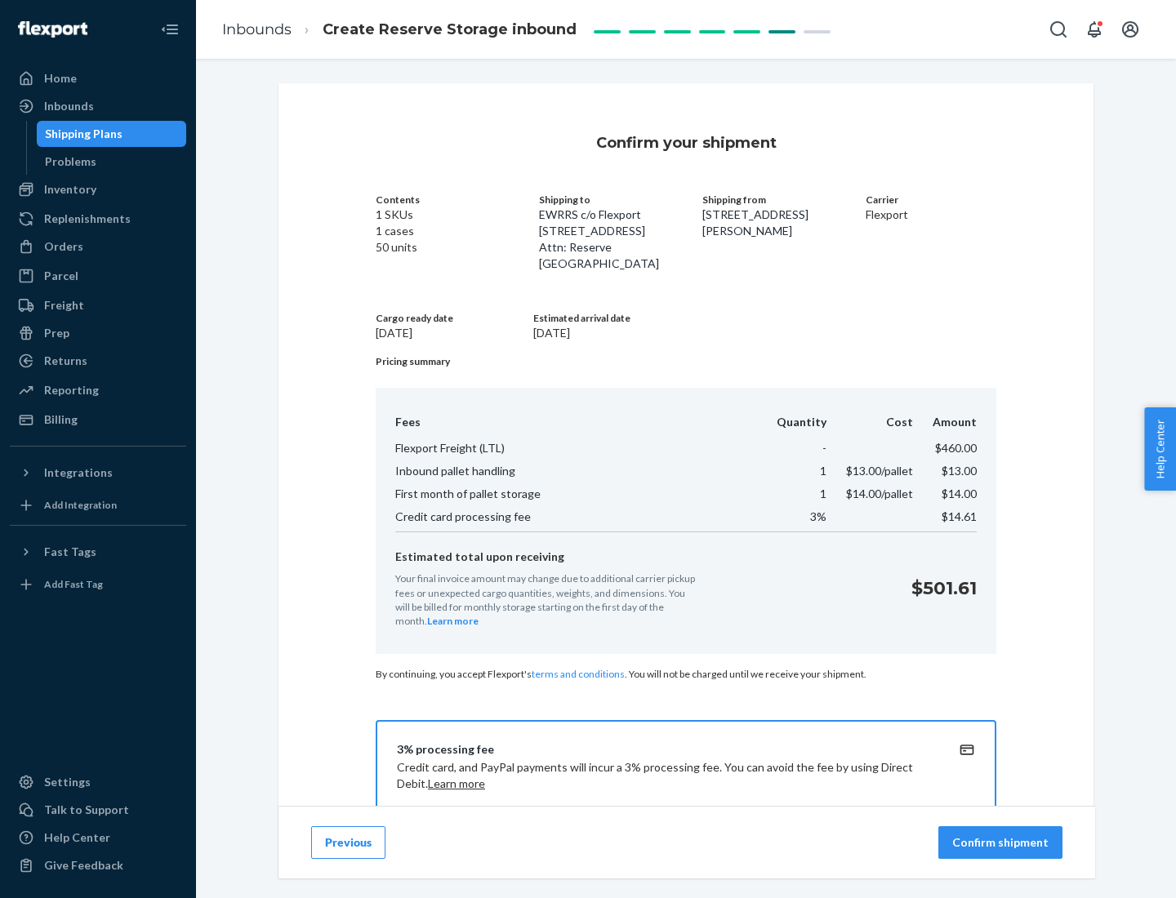
scroll to position [235, 0]
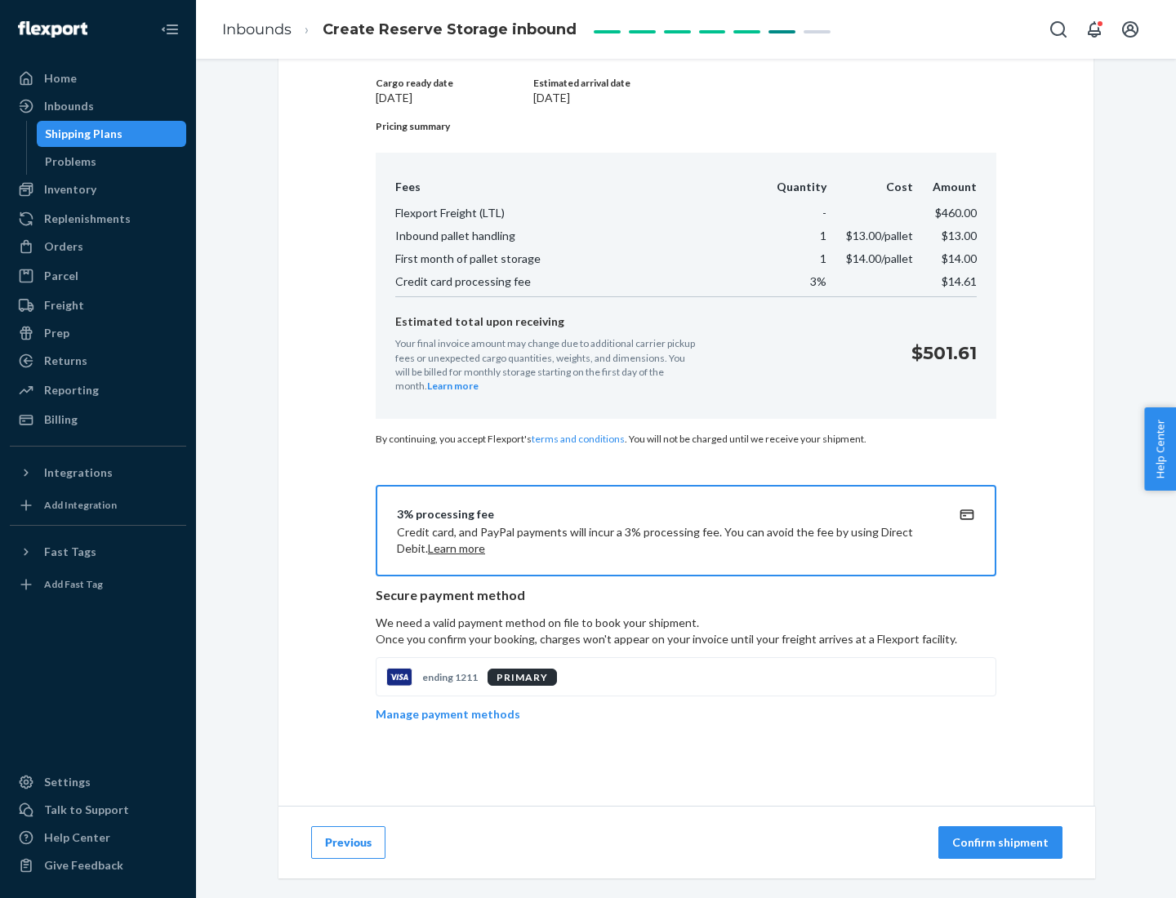
click at [1002, 843] on p "Confirm shipment" at bounding box center [1000, 842] width 96 height 16
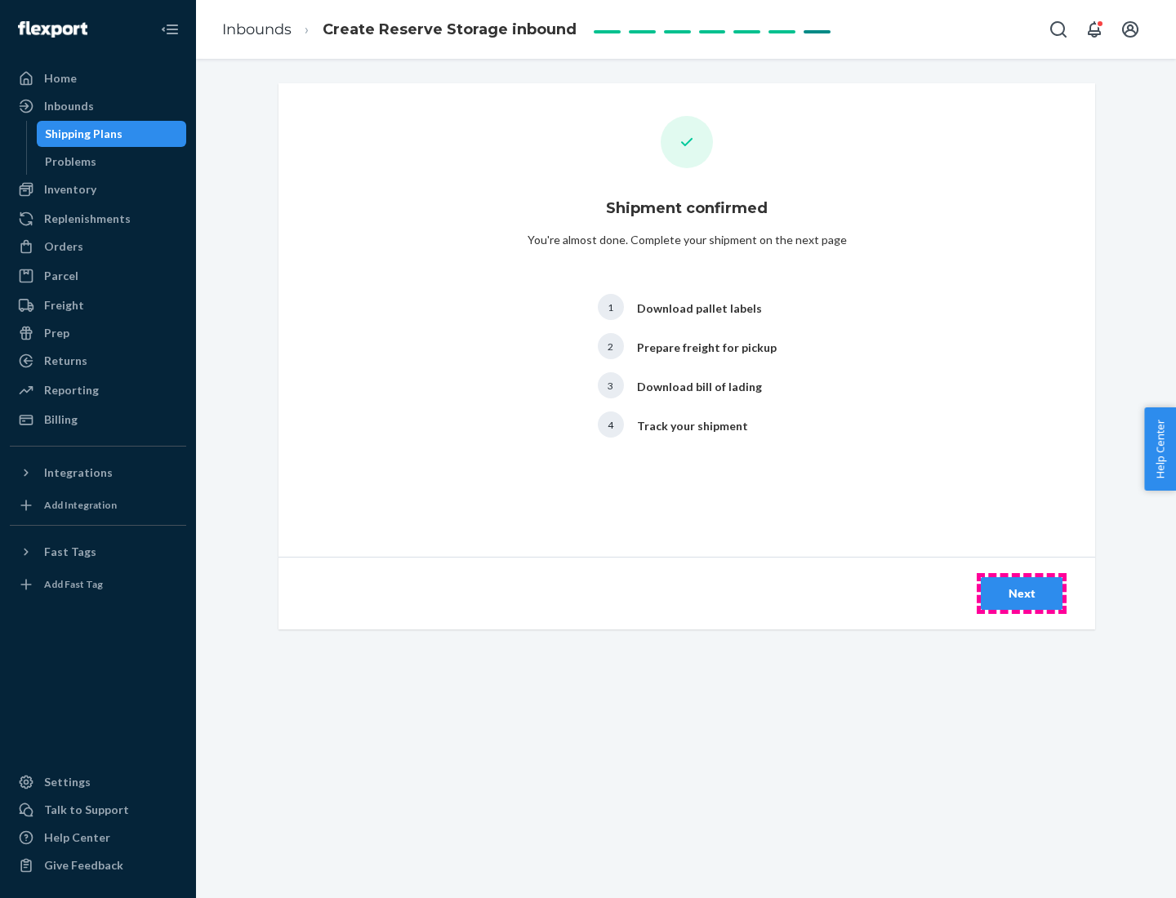
click at [1021, 594] on div "Next" at bounding box center [1021, 593] width 54 height 16
